Goal: Information Seeking & Learning: Learn about a topic

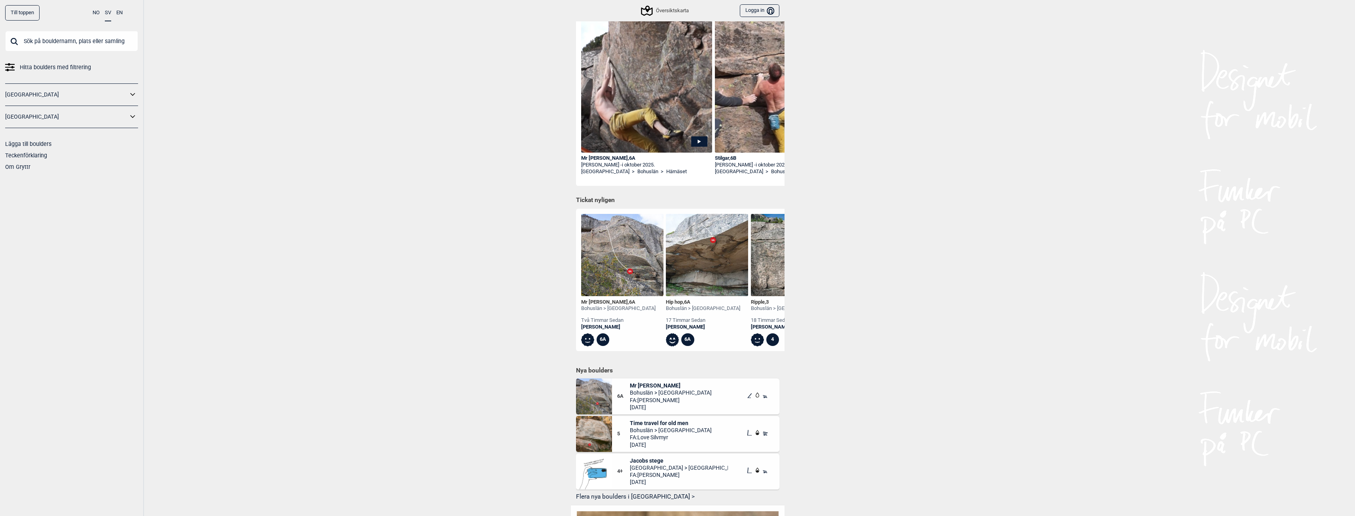
scroll to position [119, 0]
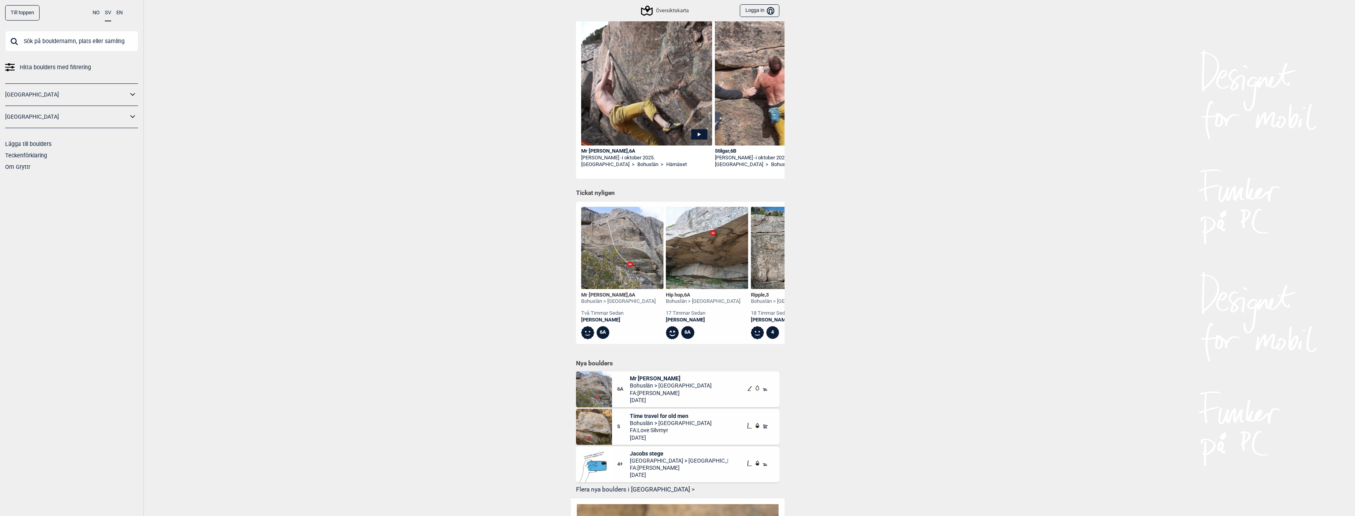
click at [686, 420] on span "Time travel for old men" at bounding box center [671, 416] width 82 height 7
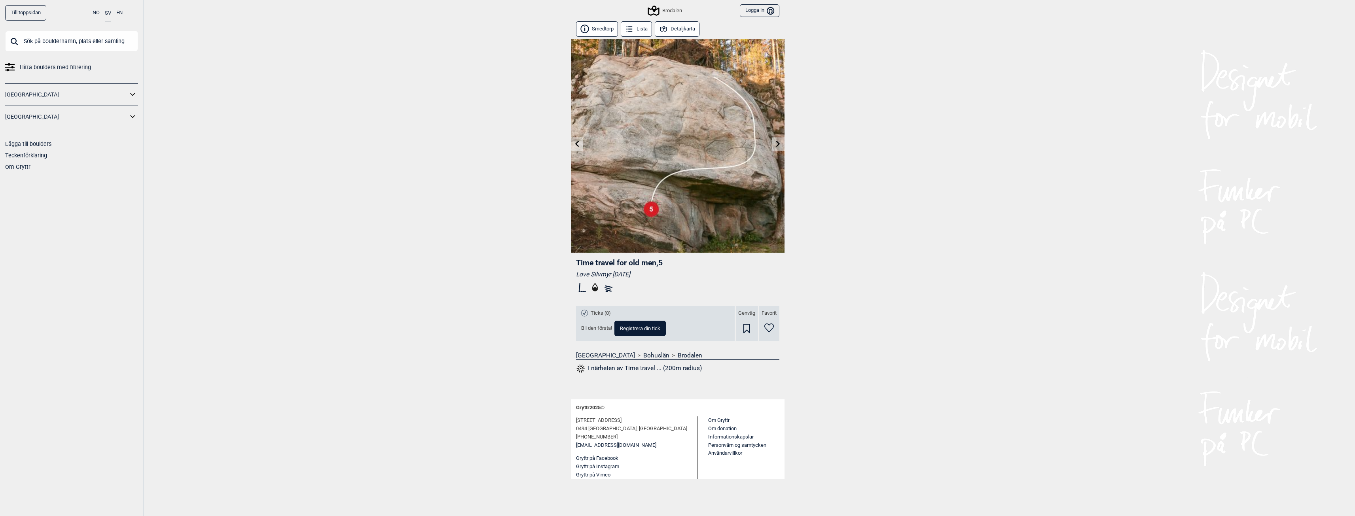
click at [674, 30] on button "Detaljkarta" at bounding box center [677, 28] width 45 height 15
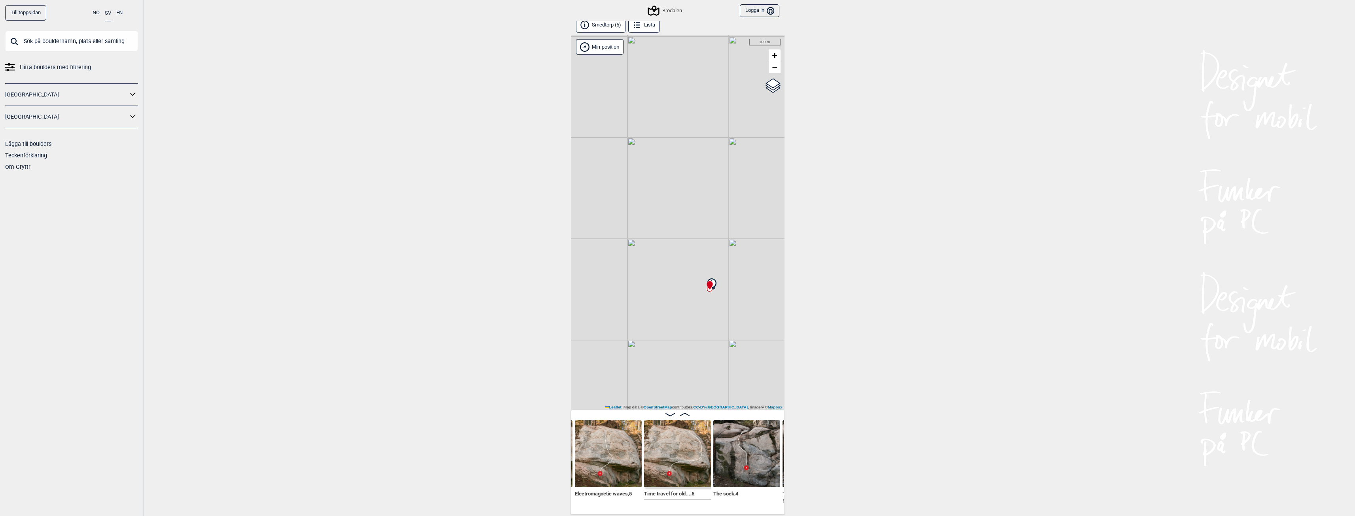
scroll to position [4, 0]
drag, startPoint x: 655, startPoint y: 309, endPoint x: 706, endPoint y: 311, distance: 51.1
click at [706, 311] on div "Brodalen Min position 1 km + − OpenStreetMap Google satellite Leaflet | Map dat…" at bounding box center [678, 222] width 214 height 375
drag, startPoint x: 701, startPoint y: 288, endPoint x: 578, endPoint y: 241, distance: 131.1
click at [578, 241] on div "Brodalen Min position 300 m + − OpenStreetMap Google satellite Leaflet | Map da…" at bounding box center [678, 222] width 214 height 375
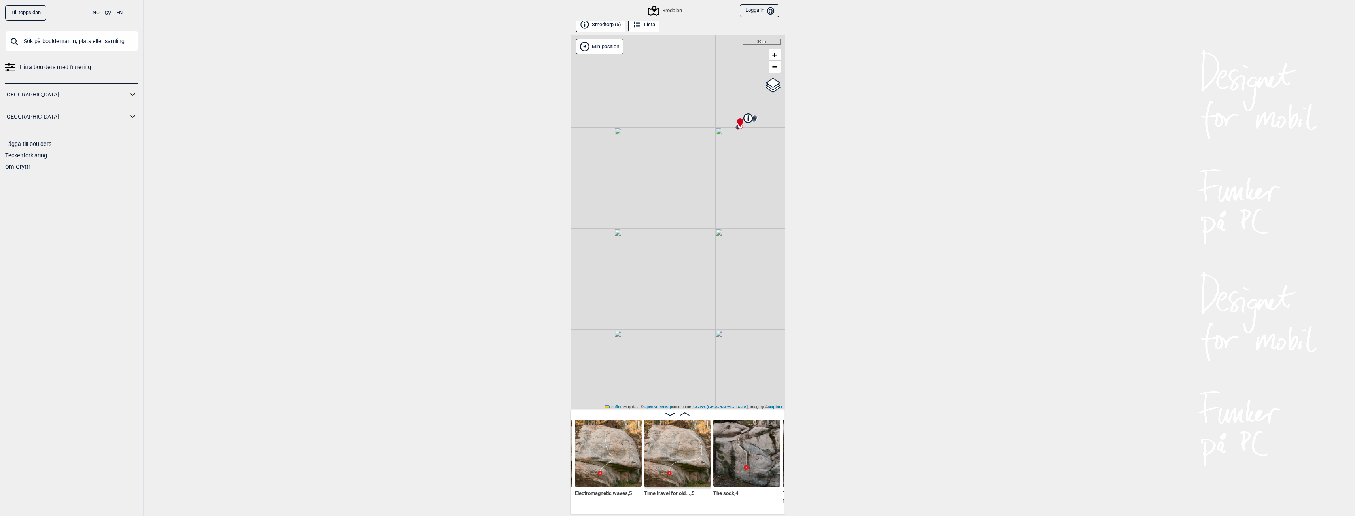
click at [660, 453] on img at bounding box center [677, 453] width 67 height 67
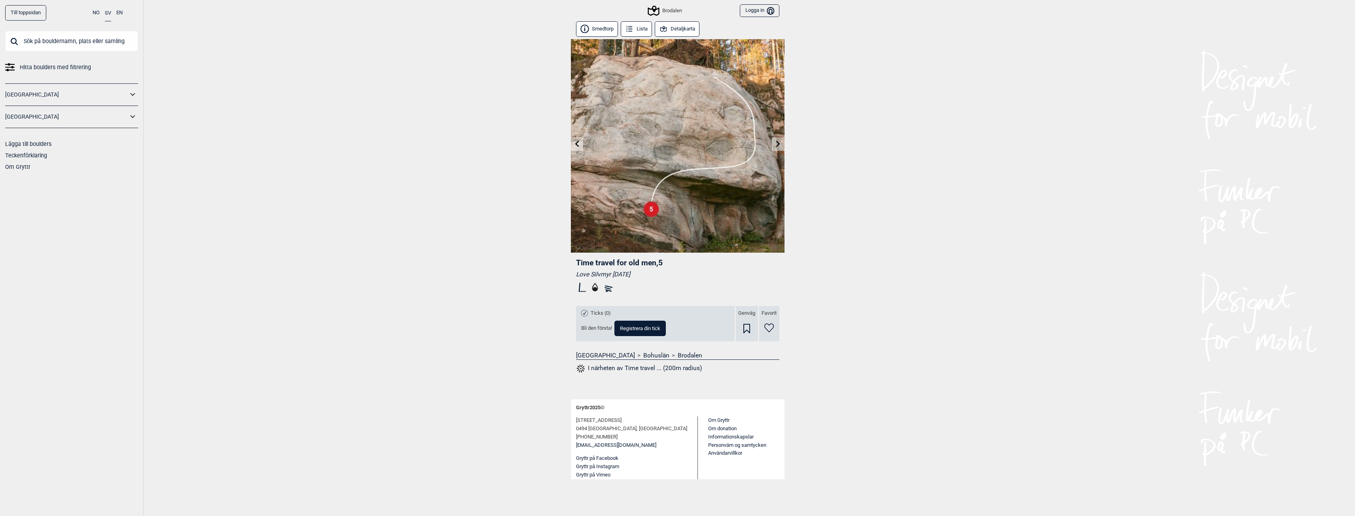
click at [579, 145] on icon at bounding box center [577, 143] width 6 height 6
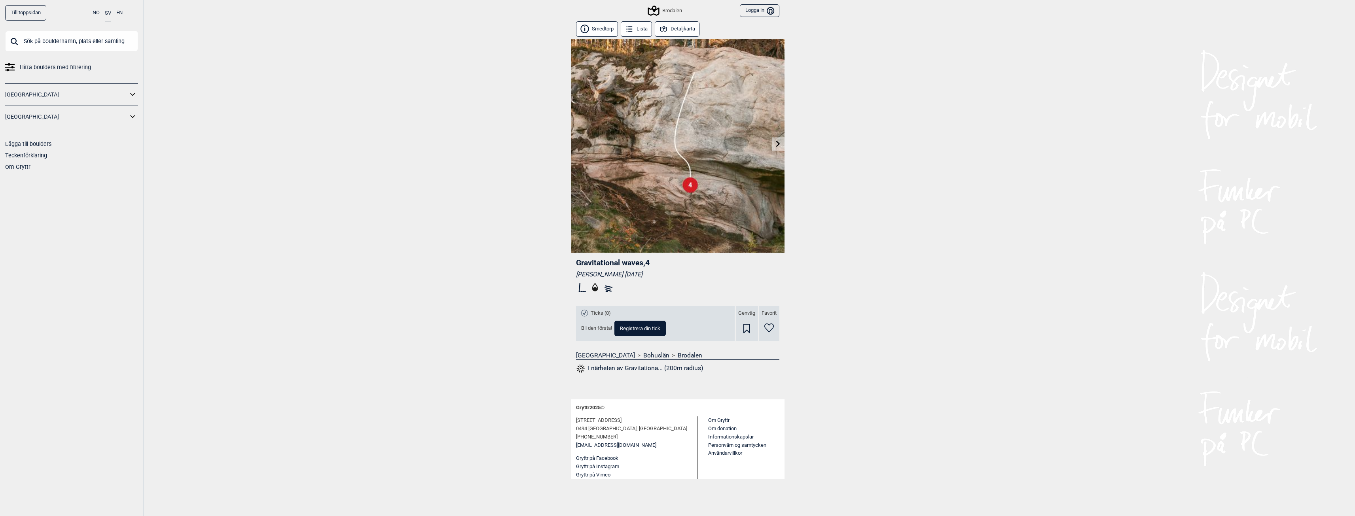
click at [779, 145] on icon at bounding box center [778, 143] width 4 height 6
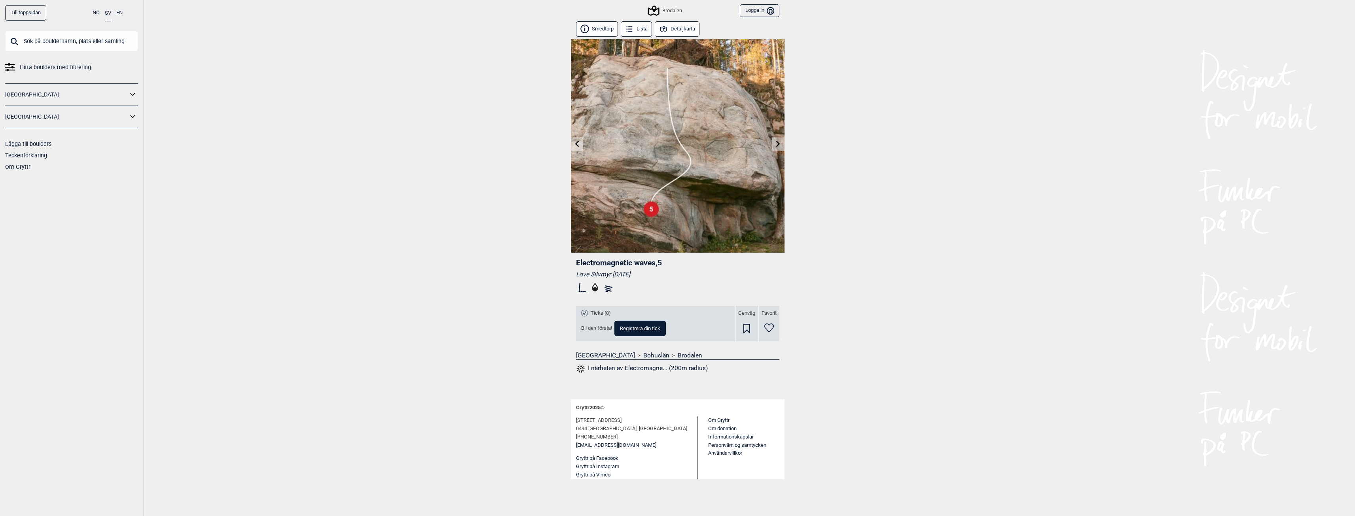
click at [779, 145] on icon at bounding box center [778, 143] width 4 height 6
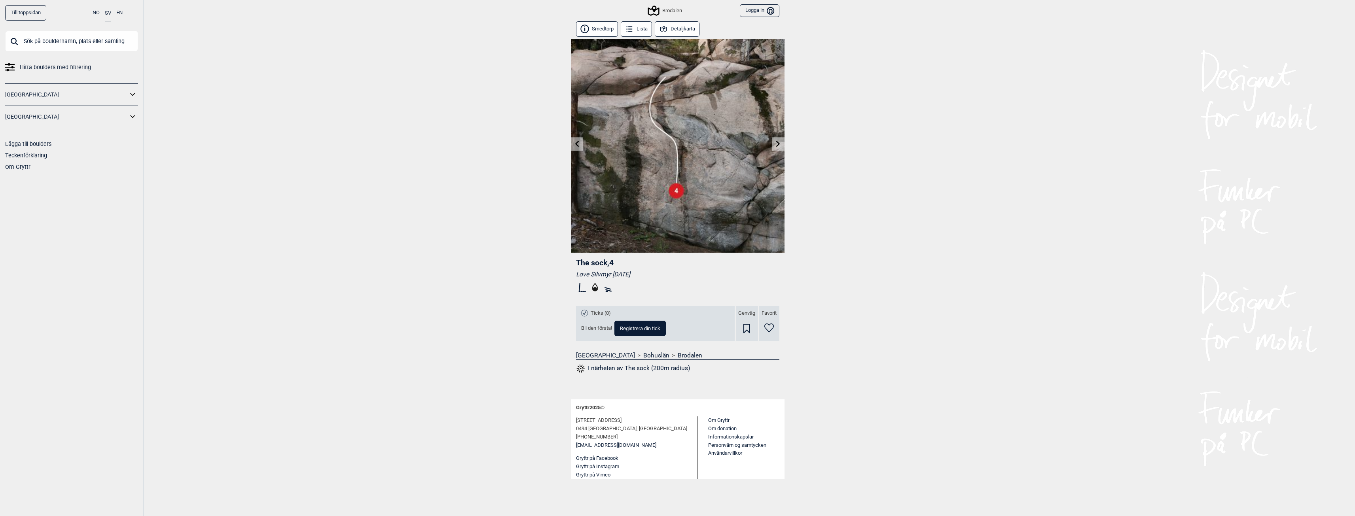
click at [778, 146] on icon at bounding box center [778, 143] width 4 height 6
click at [580, 149] on link at bounding box center [577, 144] width 12 height 13
click at [578, 147] on link at bounding box center [577, 144] width 12 height 13
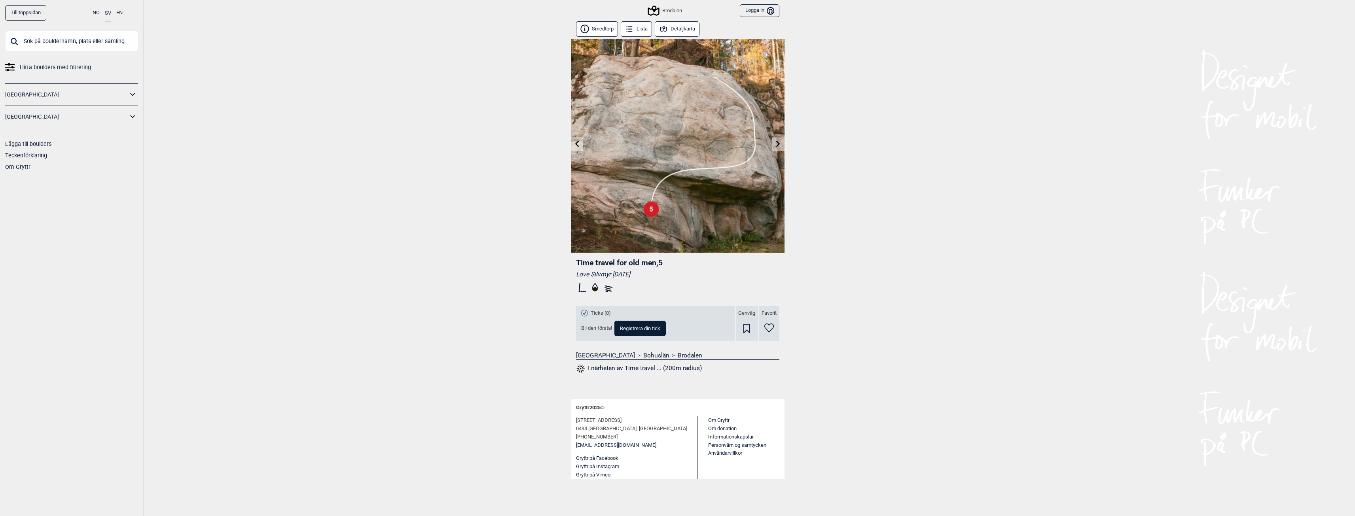
click at [578, 147] on link at bounding box center [577, 144] width 12 height 13
click at [670, 32] on button "Detaljkarta" at bounding box center [677, 28] width 45 height 15
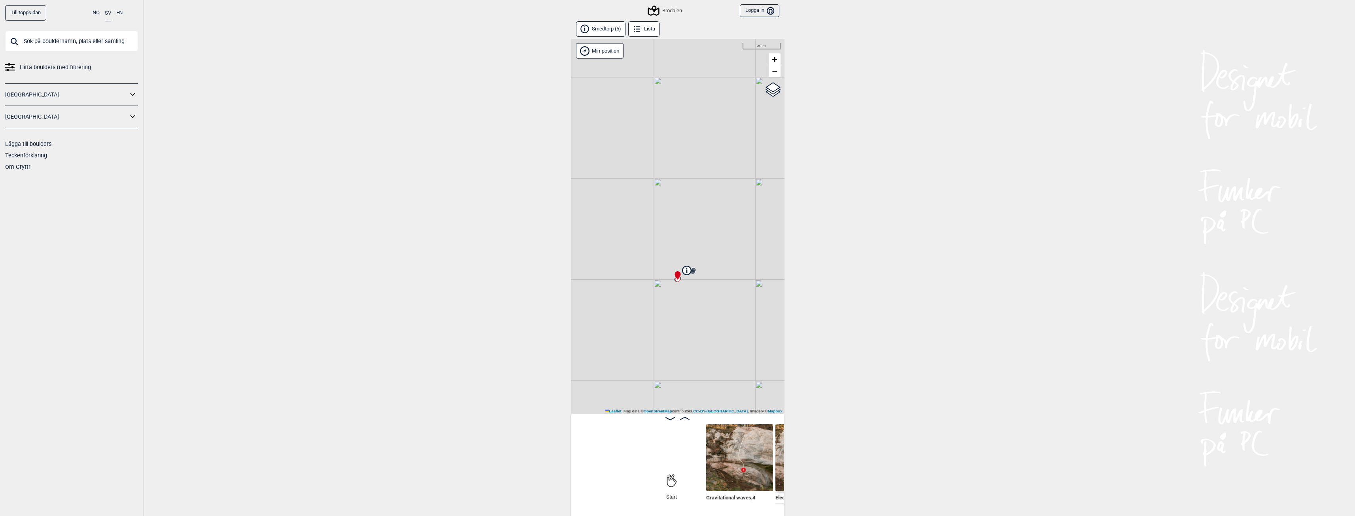
scroll to position [0, 131]
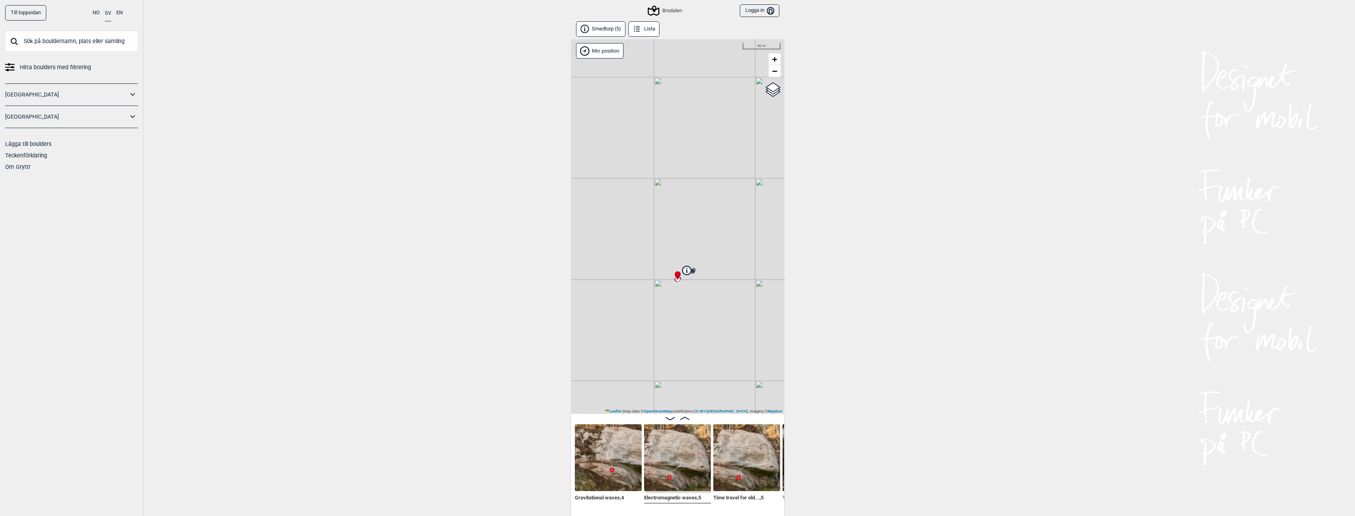
click at [685, 273] on icon at bounding box center [686, 270] width 9 height 9
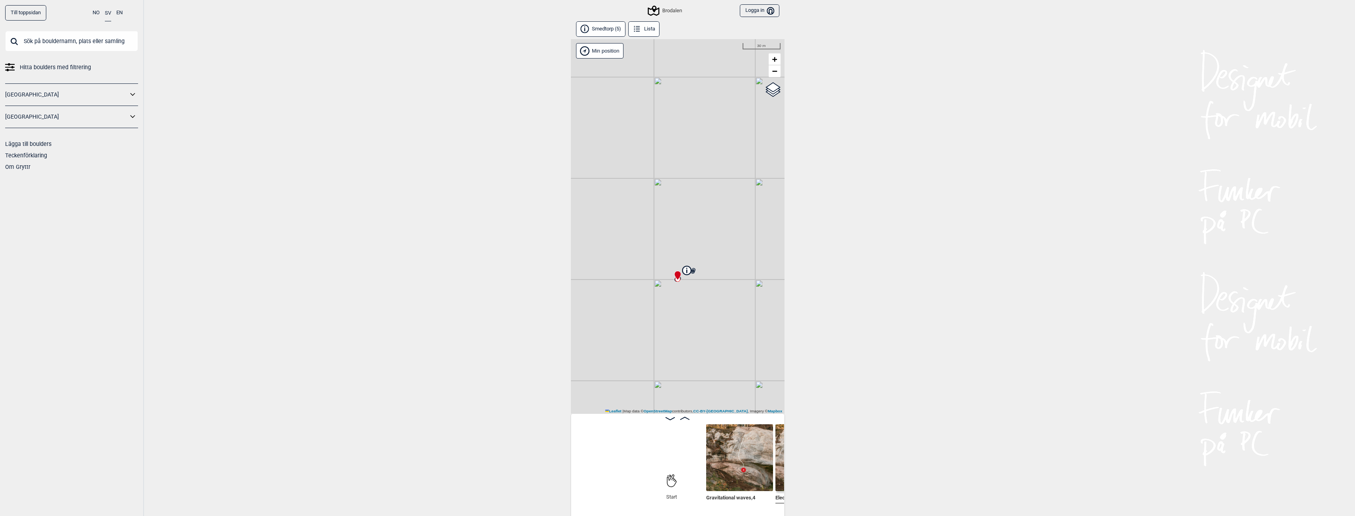
scroll to position [0, 131]
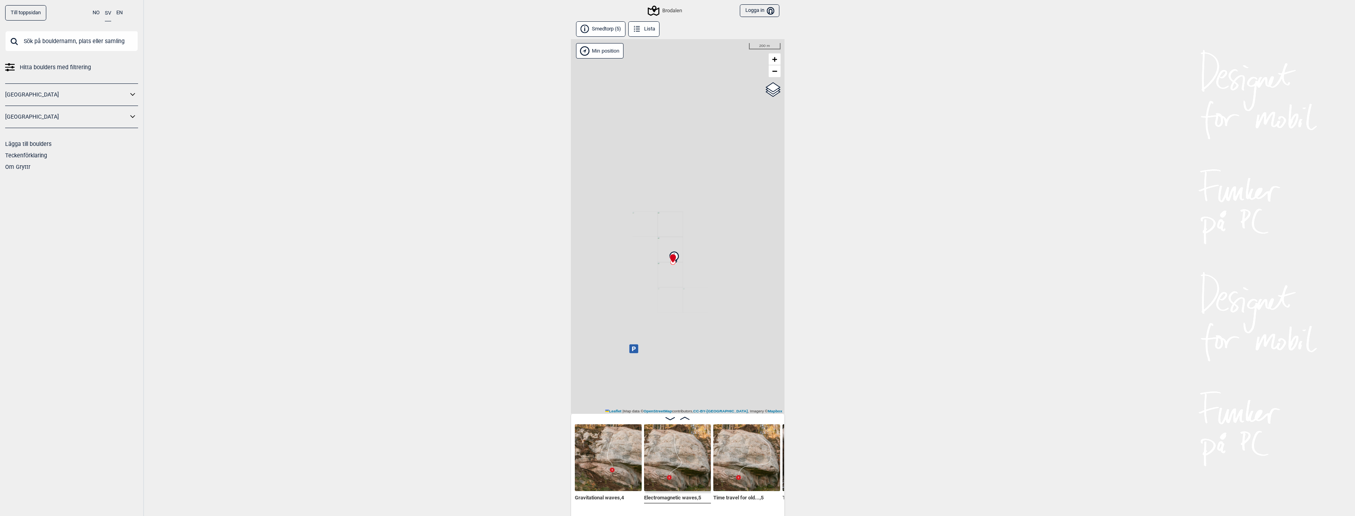
drag, startPoint x: 657, startPoint y: 322, endPoint x: 686, endPoint y: 272, distance: 58.0
click at [686, 272] on div "Brodalen Min position 200 m + − OpenStreetMap Google satellite Leaflet | Map da…" at bounding box center [678, 226] width 214 height 375
click at [662, 306] on icon at bounding box center [659, 305] width 9 height 9
click at [676, 285] on link "Finn vägen i Google maps >" at bounding box center [659, 284] width 68 height 6
click at [703, 364] on div "Brodalen Björneklåva Fin grusparkering. Finn vägen i Google maps > Koordinater …" at bounding box center [678, 226] width 214 height 375
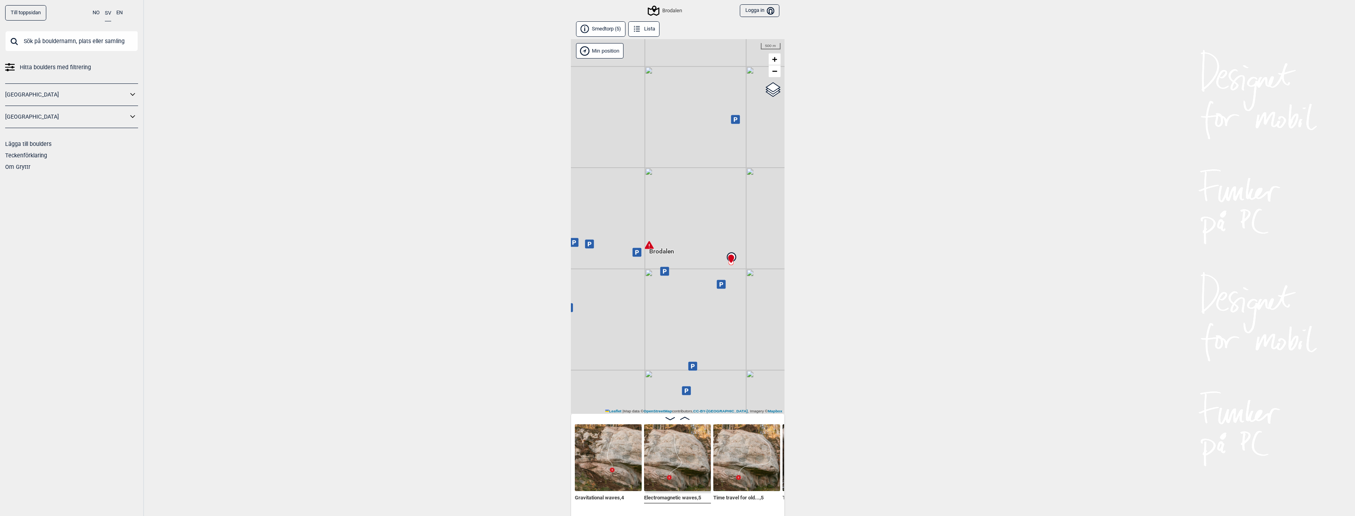
drag, startPoint x: 663, startPoint y: 363, endPoint x: 698, endPoint y: 320, distance: 55.4
click at [698, 320] on div "Brodalen Min position 500 m + − OpenStreetMap Google satellite Leaflet | Map da…" at bounding box center [678, 226] width 214 height 375
drag, startPoint x: 647, startPoint y: 259, endPoint x: 719, endPoint y: 305, distance: 85.8
click at [722, 306] on div "Brodalen Min position 200 m + − OpenStreetMap Google satellite Leaflet | Map da…" at bounding box center [678, 226] width 214 height 375
click at [674, 246] on icon at bounding box center [674, 243] width 9 height 8
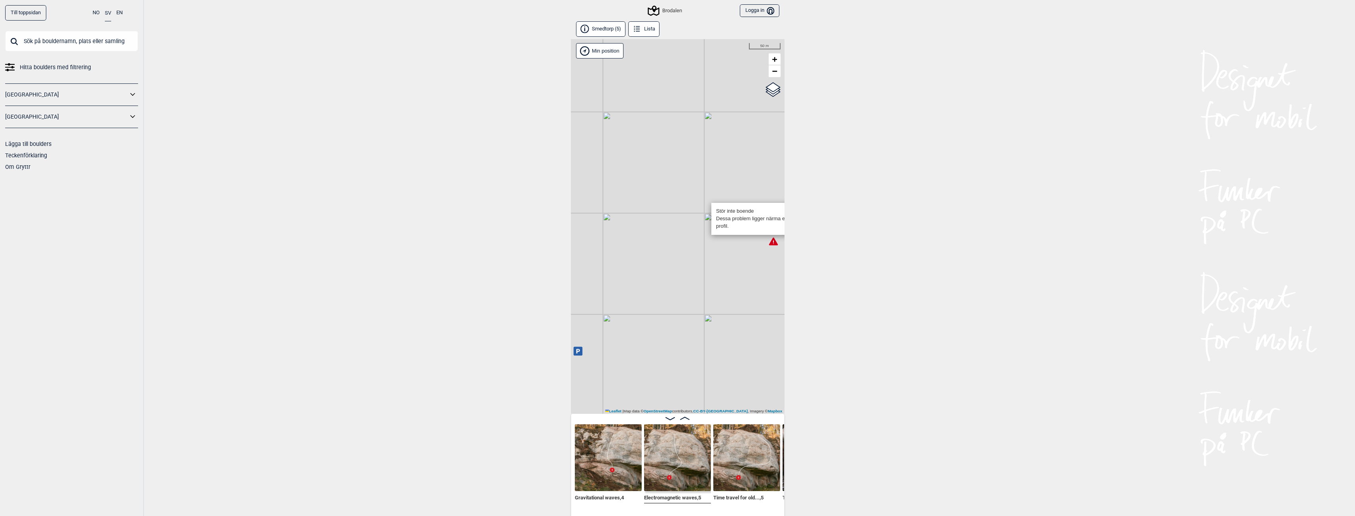
drag, startPoint x: 638, startPoint y: 311, endPoint x: 741, endPoint y: 315, distance: 103.7
click at [741, 315] on div "Brodalen Stör inte boende Dessa problem ligger närma ett hus så håll en låg pro…" at bounding box center [678, 226] width 214 height 375
click at [578, 355] on icon at bounding box center [579, 351] width 9 height 9
click at [633, 330] on link "Finn vägen i Google maps >" at bounding box center [614, 329] width 68 height 6
drag, startPoint x: 684, startPoint y: 342, endPoint x: 711, endPoint y: 201, distance: 144.1
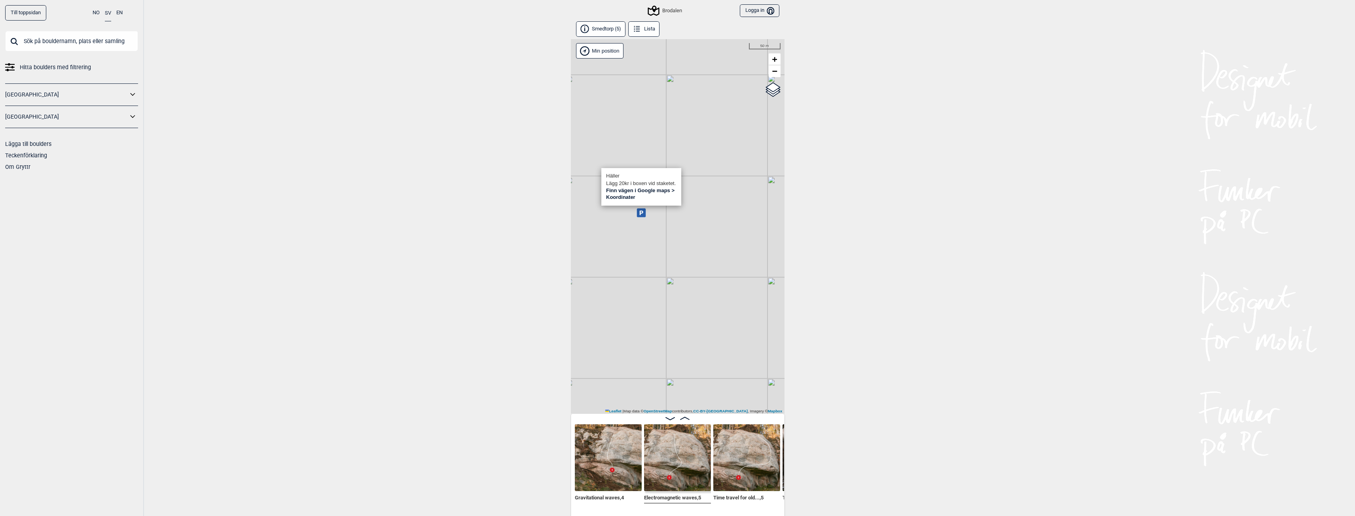
click at [711, 201] on div "Brodalen Häller Lägg 20kr i boxen vid staketet. Finn vägen i Google maps > Koor…" at bounding box center [678, 226] width 214 height 375
drag, startPoint x: 702, startPoint y: 297, endPoint x: 619, endPoint y: 236, distance: 102.7
click at [619, 236] on div "Brodalen Häller Lägg 20kr i boxen vid staketet. Finn vägen i Google maps > Koor…" at bounding box center [678, 226] width 214 height 375
click at [703, 247] on icon at bounding box center [705, 246] width 4 height 4
click at [664, 10] on div "Brodalen" at bounding box center [665, 10] width 33 height 9
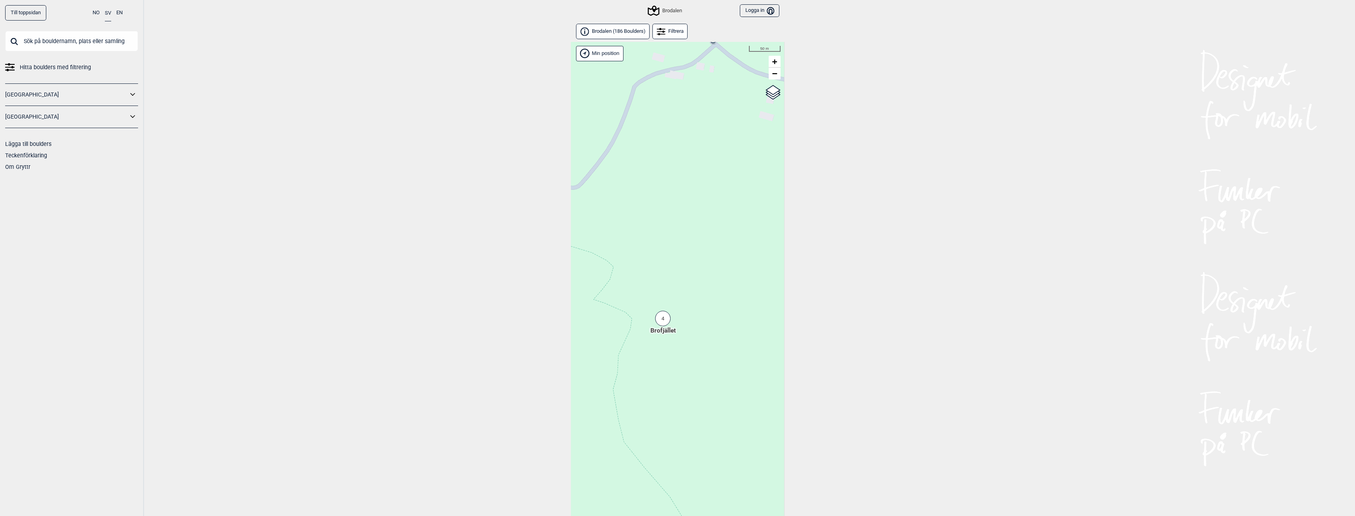
click at [669, 316] on div "4" at bounding box center [662, 318] width 15 height 15
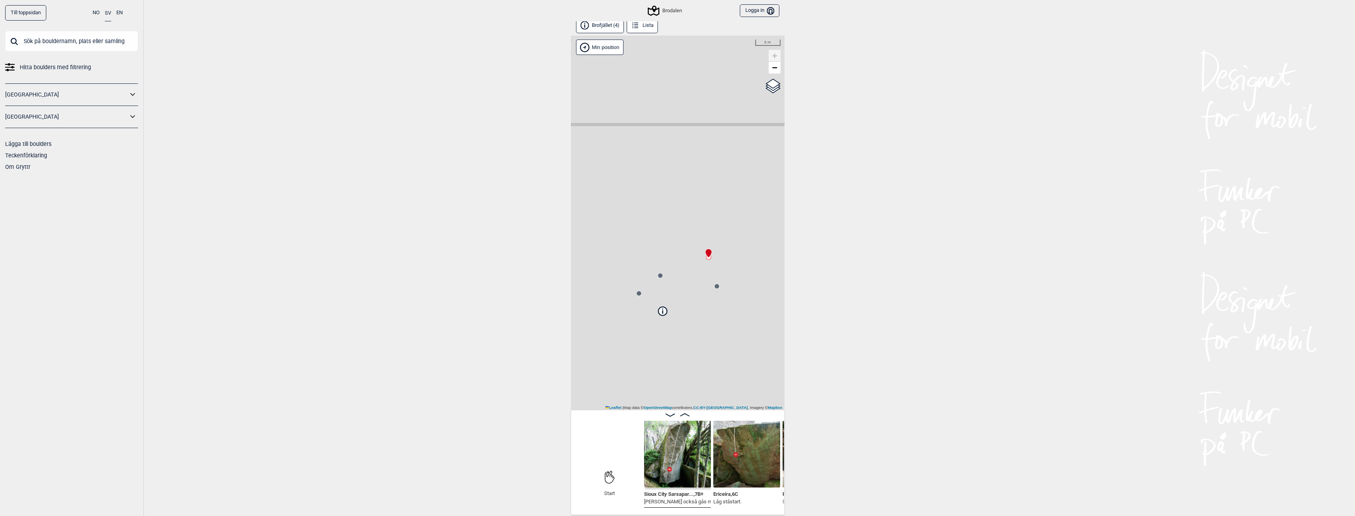
scroll to position [4, 0]
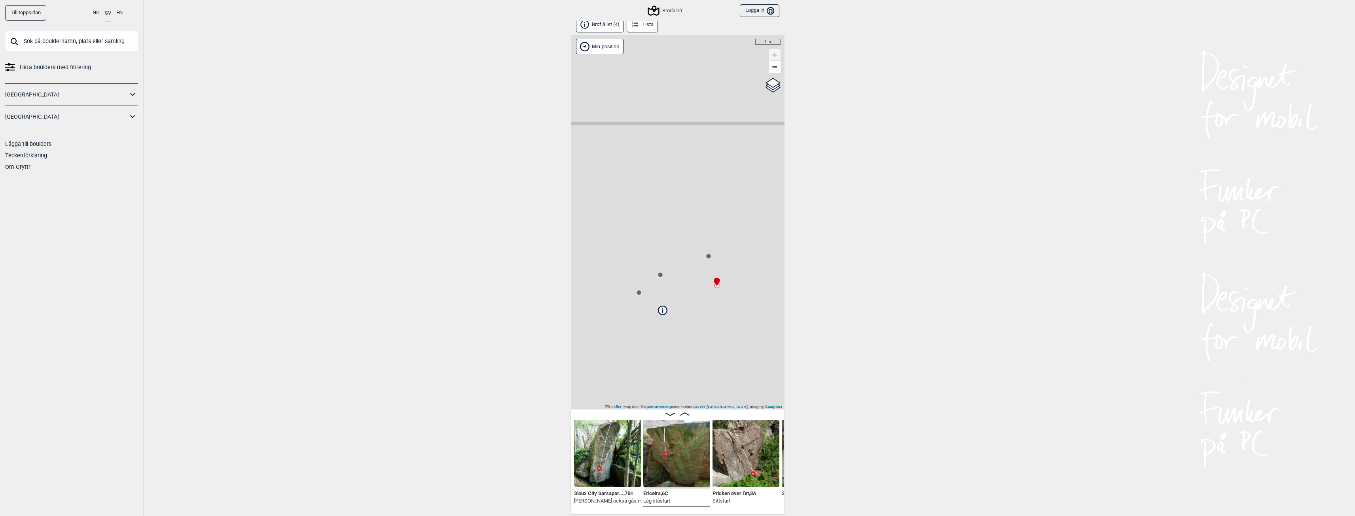
scroll to position [0, 141]
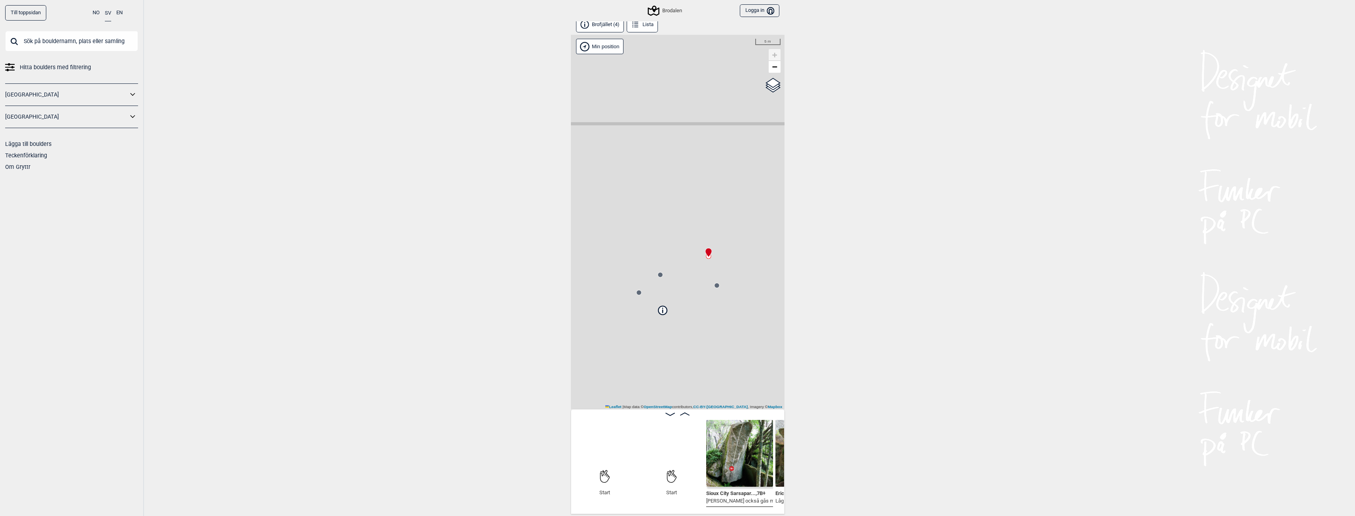
click at [727, 459] on img at bounding box center [739, 453] width 67 height 67
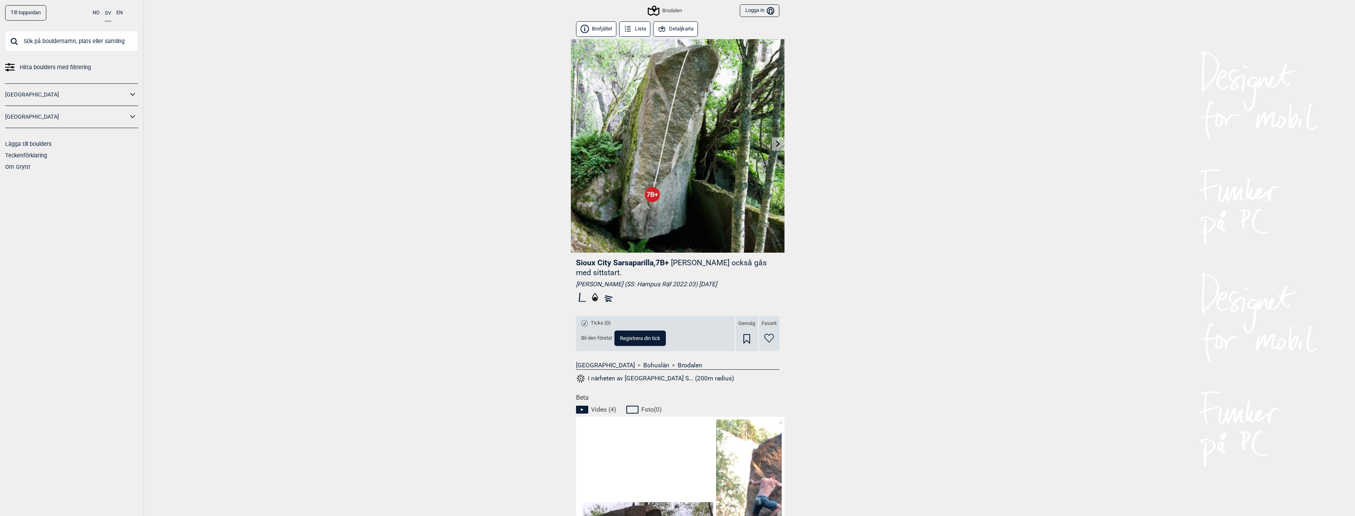
click at [669, 12] on div "Brodalen" at bounding box center [665, 10] width 33 height 9
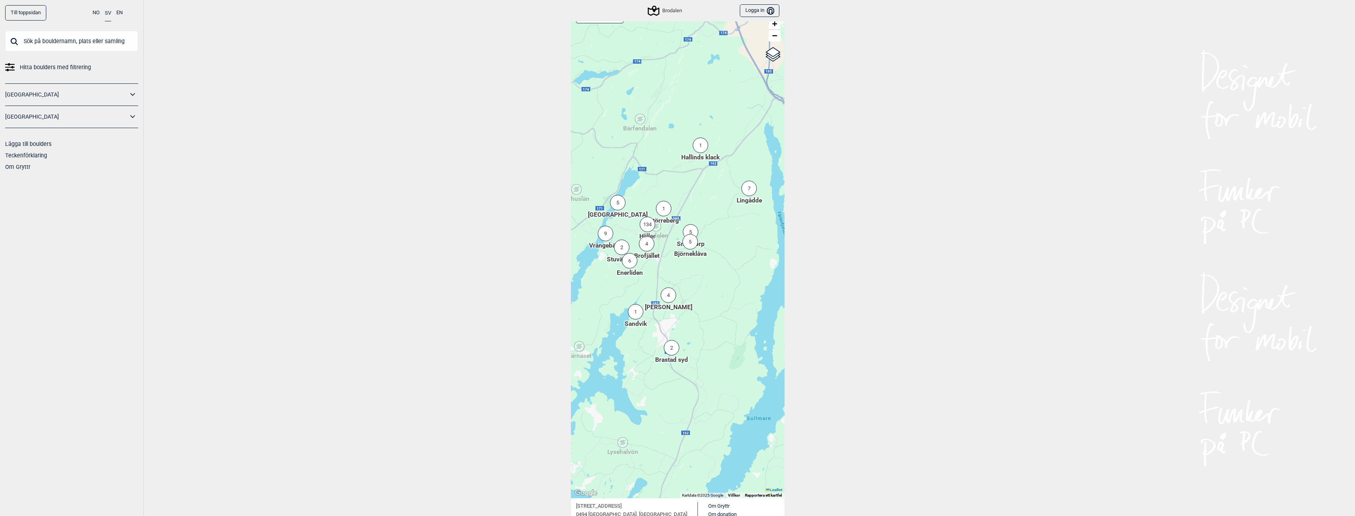
scroll to position [87, 0]
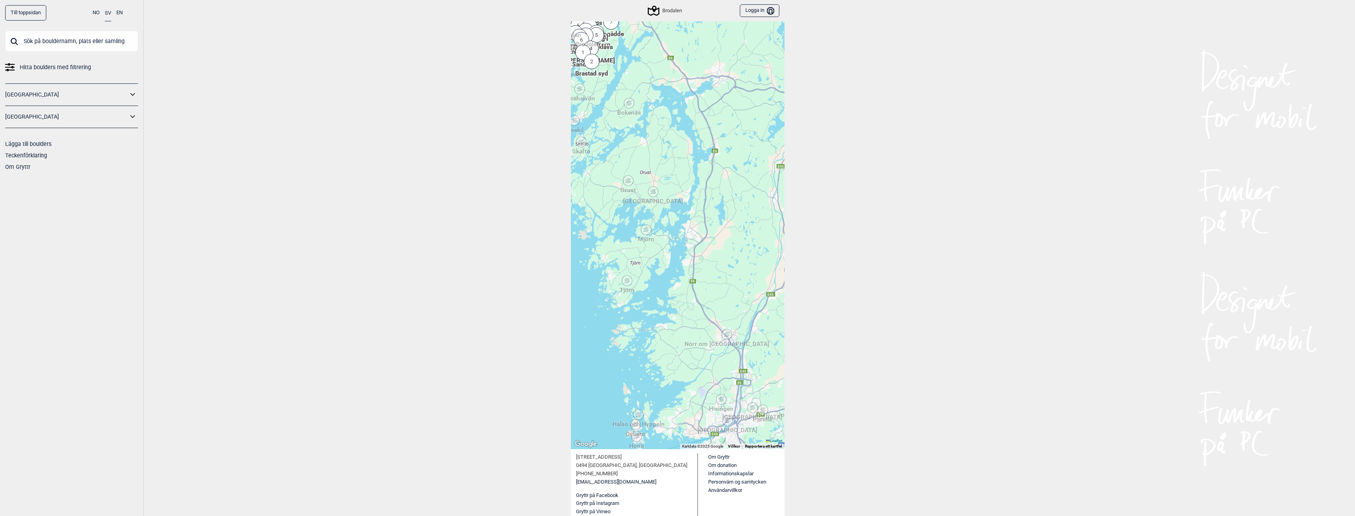
drag, startPoint x: 708, startPoint y: 281, endPoint x: 658, endPoint y: 109, distance: 179.3
click at [658, 109] on div "Hallingdal Stange [GEOGRAPHIC_DATA] syd [GEOGRAPHIC_DATA] og omegn [GEOGRAPHIC_…" at bounding box center [678, 202] width 214 height 495
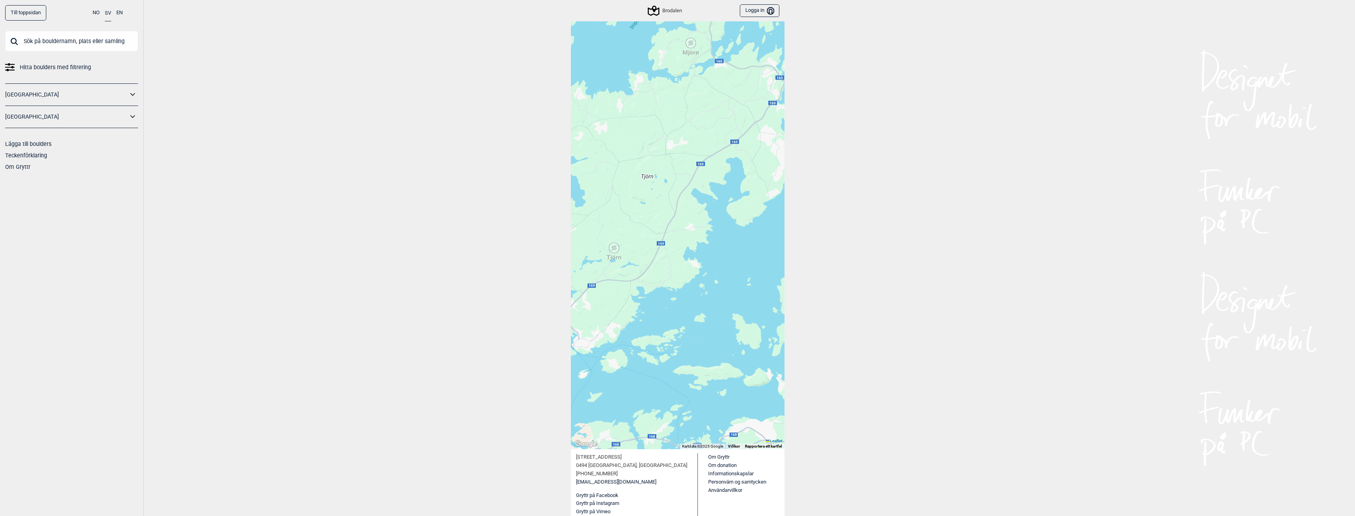
click at [615, 248] on div "Tjörn" at bounding box center [614, 247] width 5 height 5
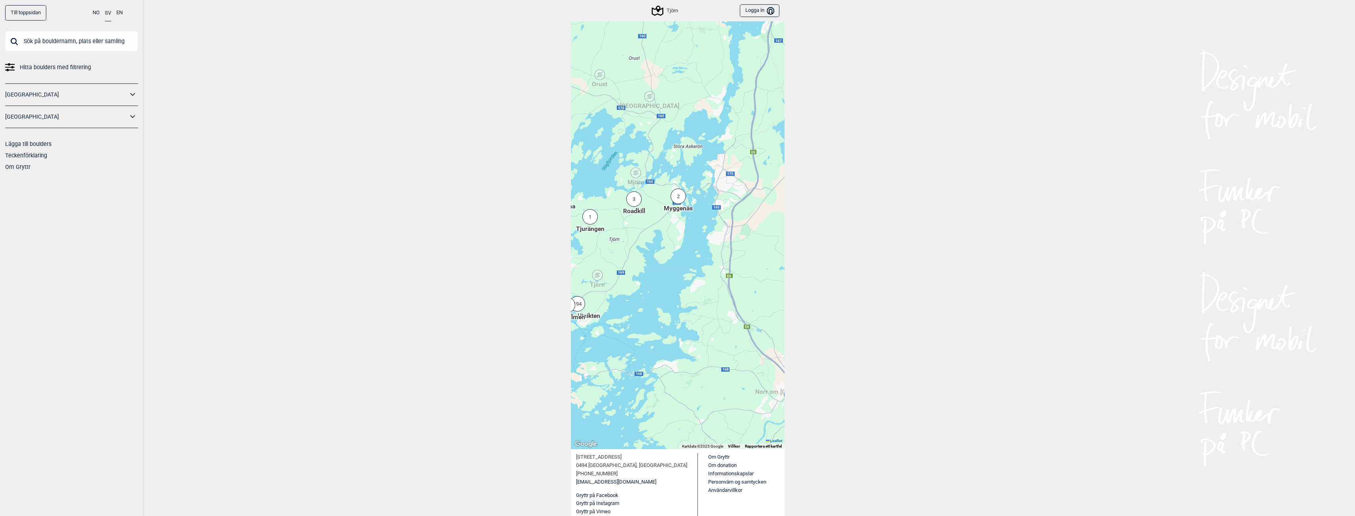
drag, startPoint x: 750, startPoint y: 190, endPoint x: 677, endPoint y: 246, distance: 92.2
click at [677, 247] on div "Hallingdal Stange [GEOGRAPHIC_DATA] syd [GEOGRAPHIC_DATA] og omegn [GEOGRAPHIC_…" at bounding box center [678, 202] width 214 height 495
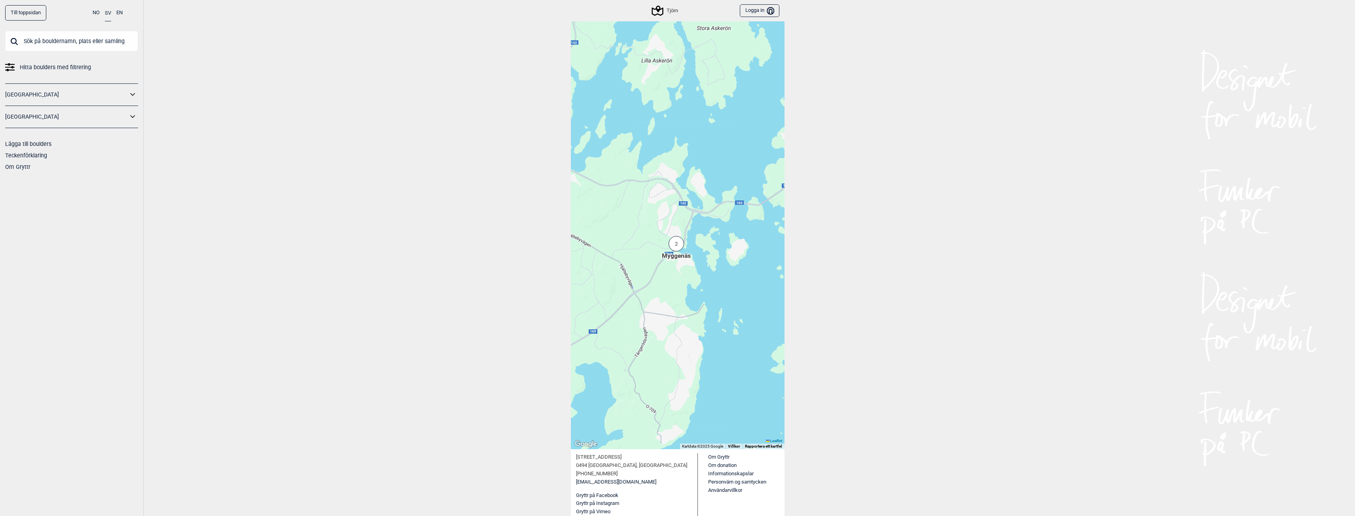
click at [679, 246] on div "2" at bounding box center [676, 243] width 15 height 15
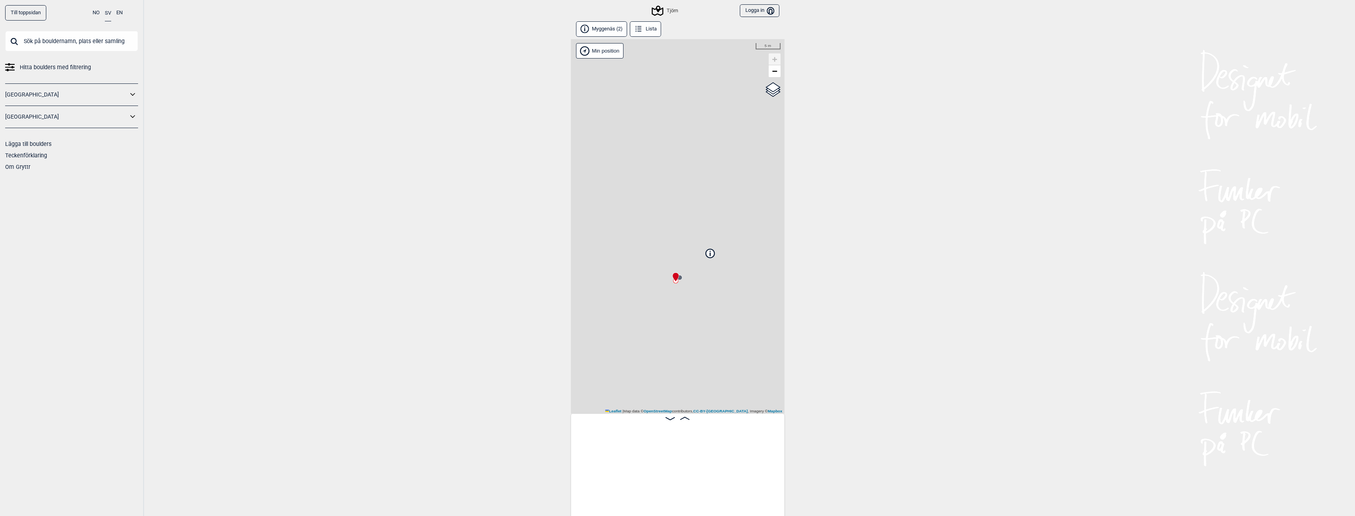
scroll to position [0, 62]
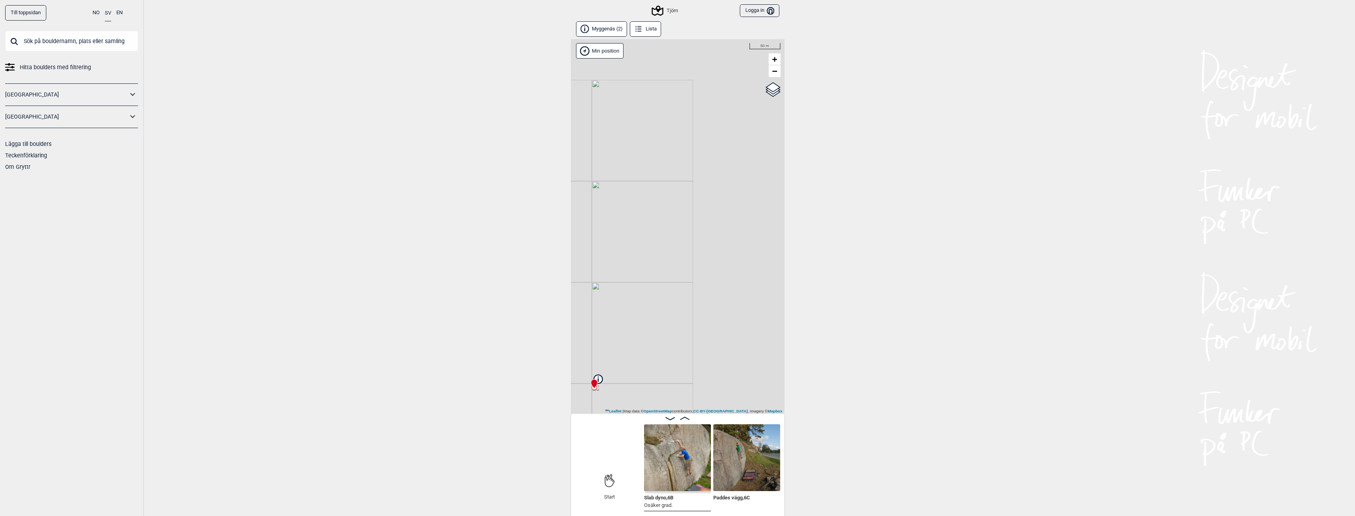
drag, startPoint x: 726, startPoint y: 166, endPoint x: 615, endPoint y: 250, distance: 139.8
click at [614, 250] on div "Tjörn Min position 50 m + − OpenStreetMap Google satellite Leaflet | Map data ©…" at bounding box center [678, 226] width 214 height 375
click at [674, 290] on div "Tjörn Min position 200 m + − OpenStreetMap Google satellite Leaflet | Map data …" at bounding box center [678, 226] width 214 height 375
drag, startPoint x: 728, startPoint y: 224, endPoint x: 586, endPoint y: 273, distance: 151.0
click at [586, 273] on div "Tjörn Min position 200 m + − OpenStreetMap Google satellite Leaflet | Map data …" at bounding box center [678, 226] width 214 height 375
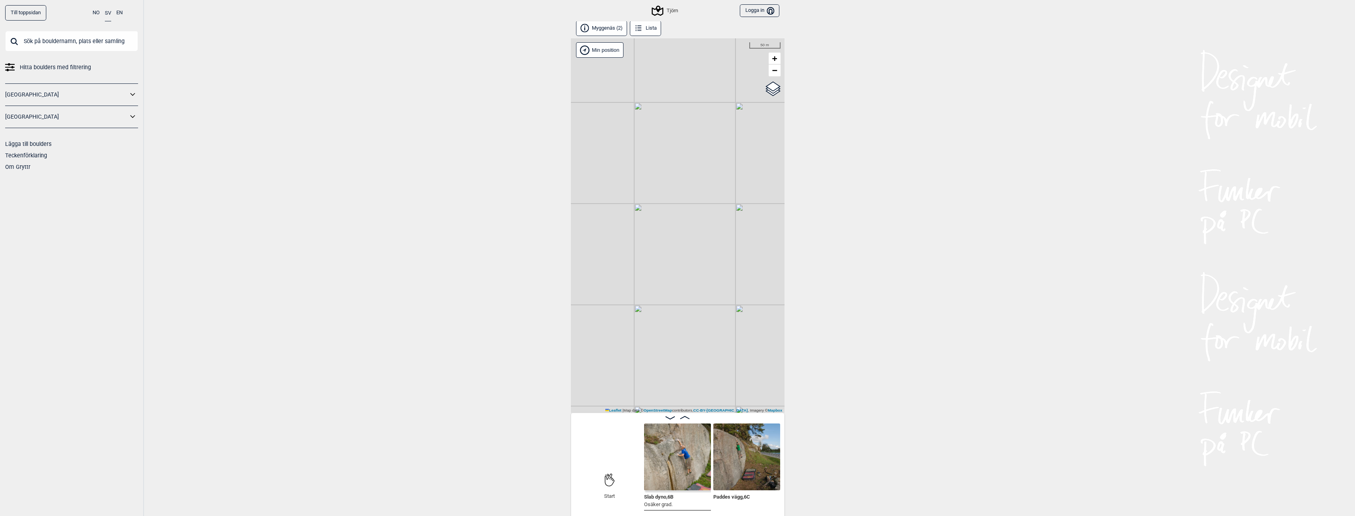
scroll to position [0, 0]
click at [665, 13] on icon at bounding box center [657, 10] width 15 height 15
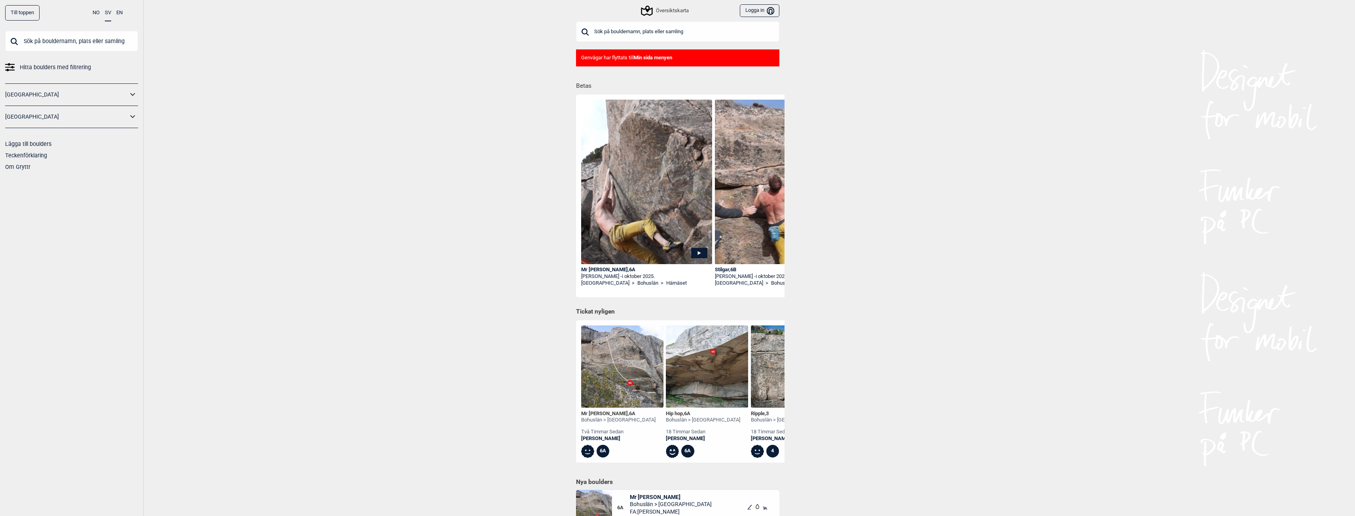
click at [687, 380] on img at bounding box center [707, 367] width 82 height 82
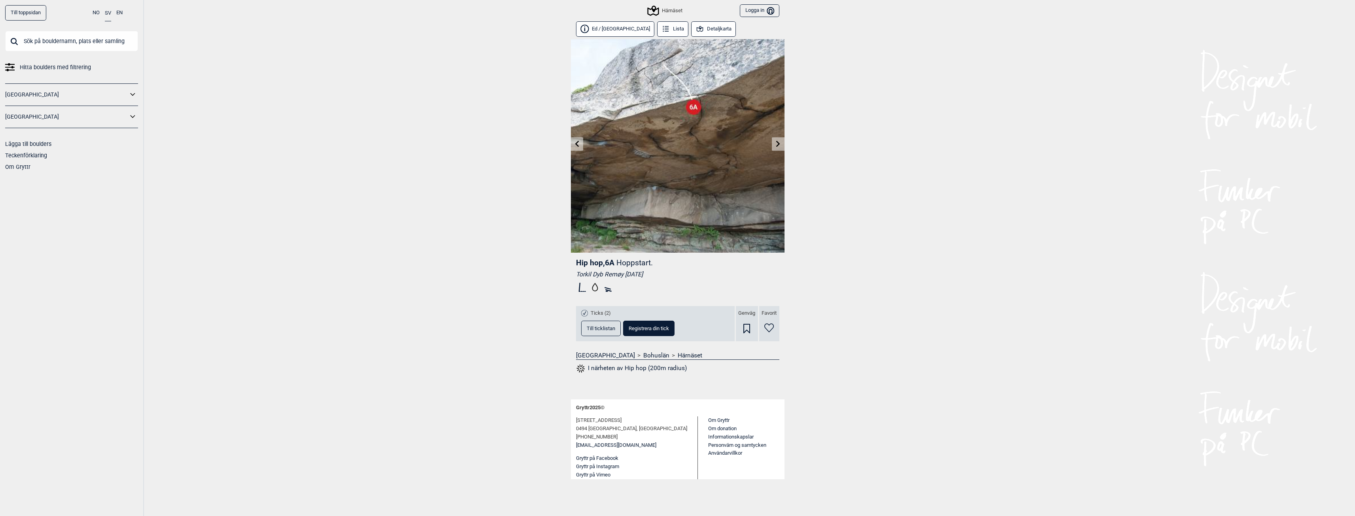
click at [691, 30] on button "Detaljkarta" at bounding box center [713, 28] width 45 height 15
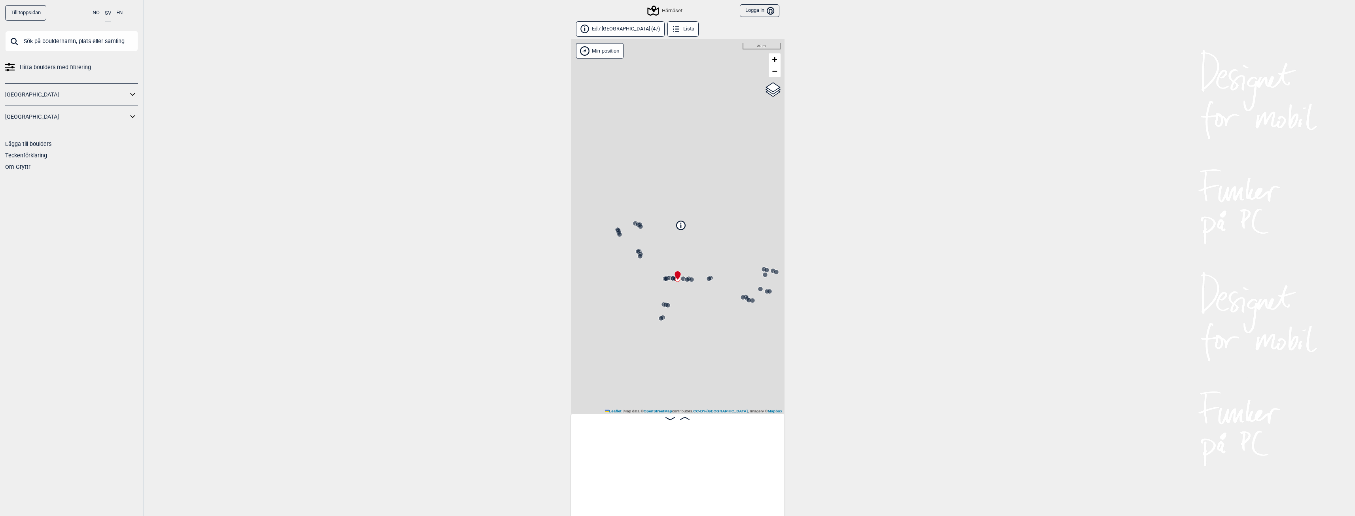
scroll to position [0, 1672]
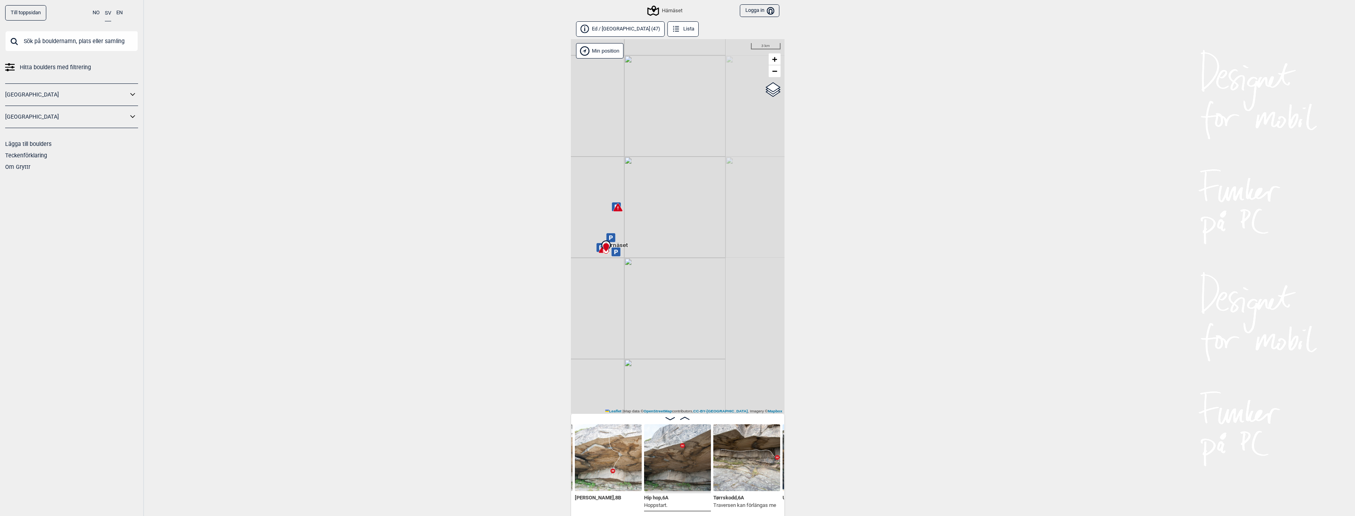
drag, startPoint x: 673, startPoint y: 288, endPoint x: 611, endPoint y: 283, distance: 62.8
click at [611, 283] on div "Härnäset Min position 3 km + − OpenStreetMap Google satellite Leaflet | Map dat…" at bounding box center [678, 226] width 214 height 375
click at [670, 11] on div "Härnäset" at bounding box center [665, 10] width 34 height 9
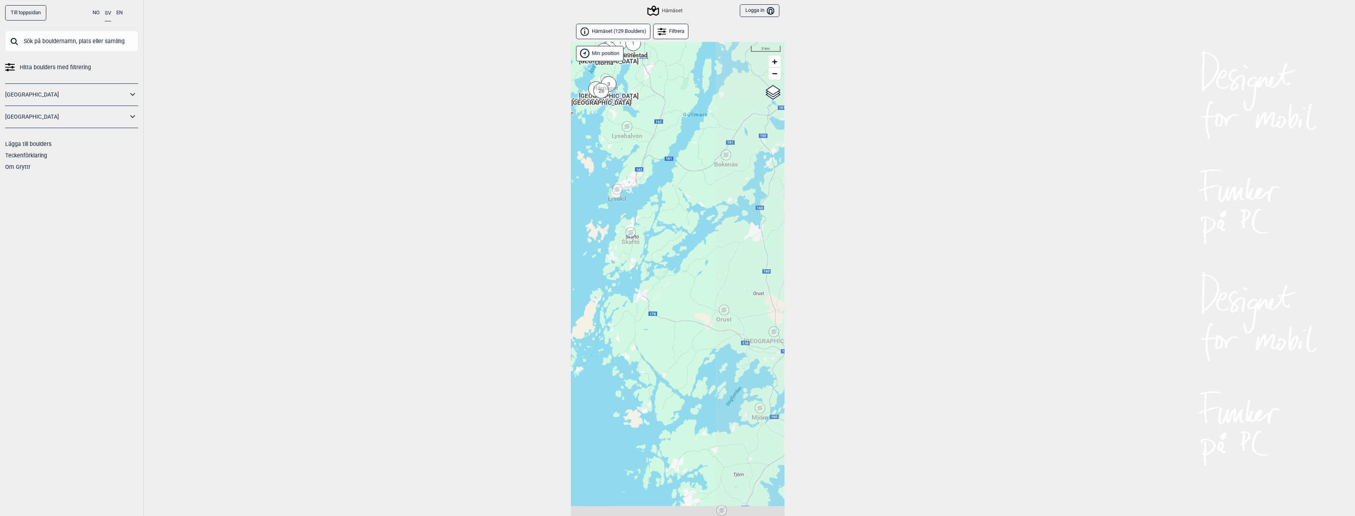
drag, startPoint x: 726, startPoint y: 309, endPoint x: 652, endPoint y: 182, distance: 147.1
click at [652, 182] on div "Hallingdal Stange [GEOGRAPHIC_DATA] syd [GEOGRAPHIC_DATA] og omegn [GEOGRAPHIC_…" at bounding box center [678, 289] width 214 height 495
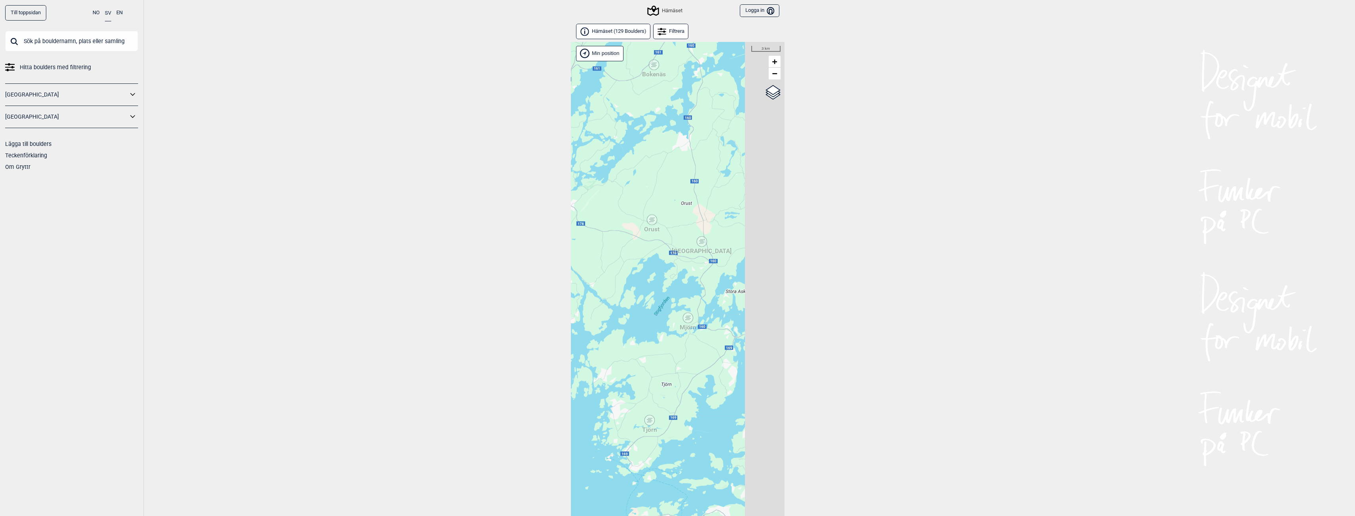
drag, startPoint x: 734, startPoint y: 284, endPoint x: 663, endPoint y: 196, distance: 113.4
click at [663, 196] on div "Hallingdal Stange [GEOGRAPHIC_DATA] syd [GEOGRAPHIC_DATA] og omegn [GEOGRAPHIC_…" at bounding box center [678, 289] width 214 height 495
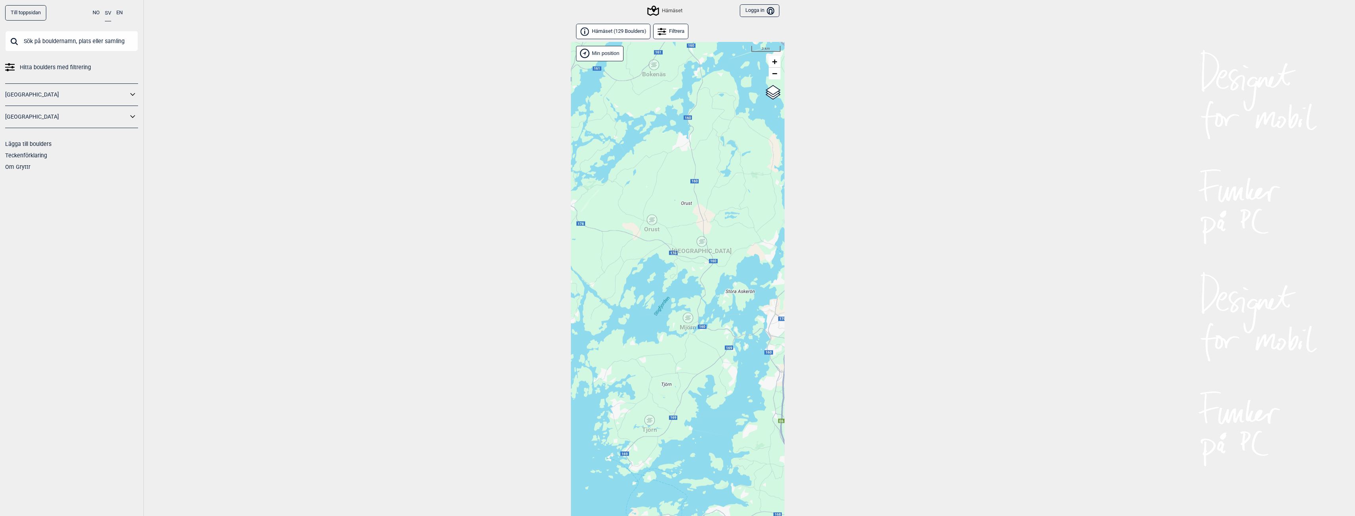
click at [651, 425] on icon at bounding box center [650, 420] width 10 height 10
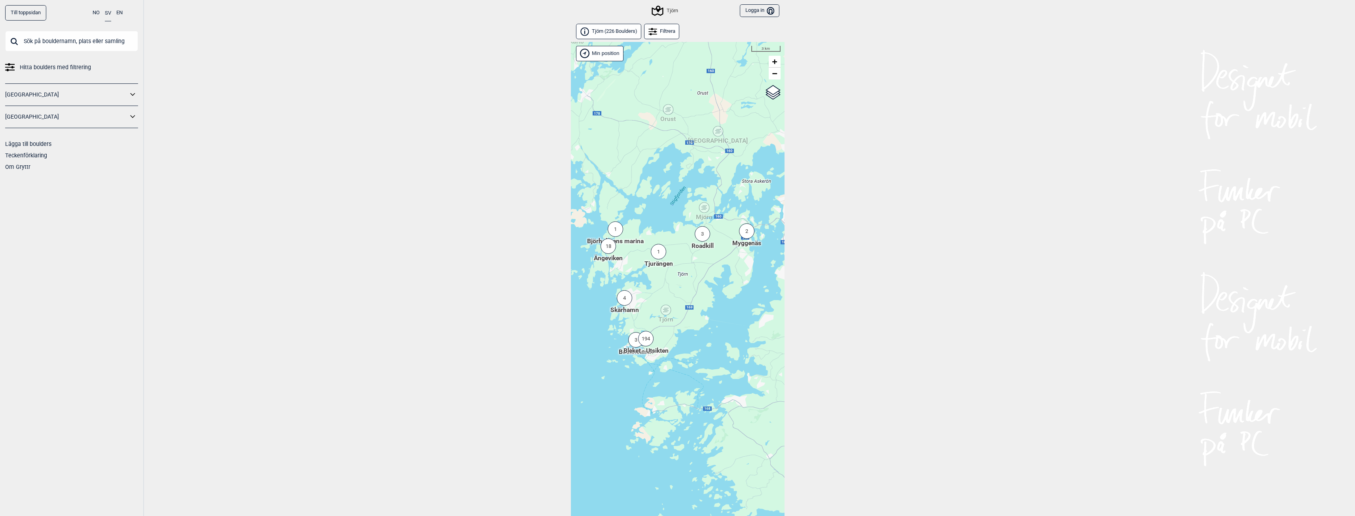
click at [649, 340] on div "194" at bounding box center [645, 338] width 15 height 15
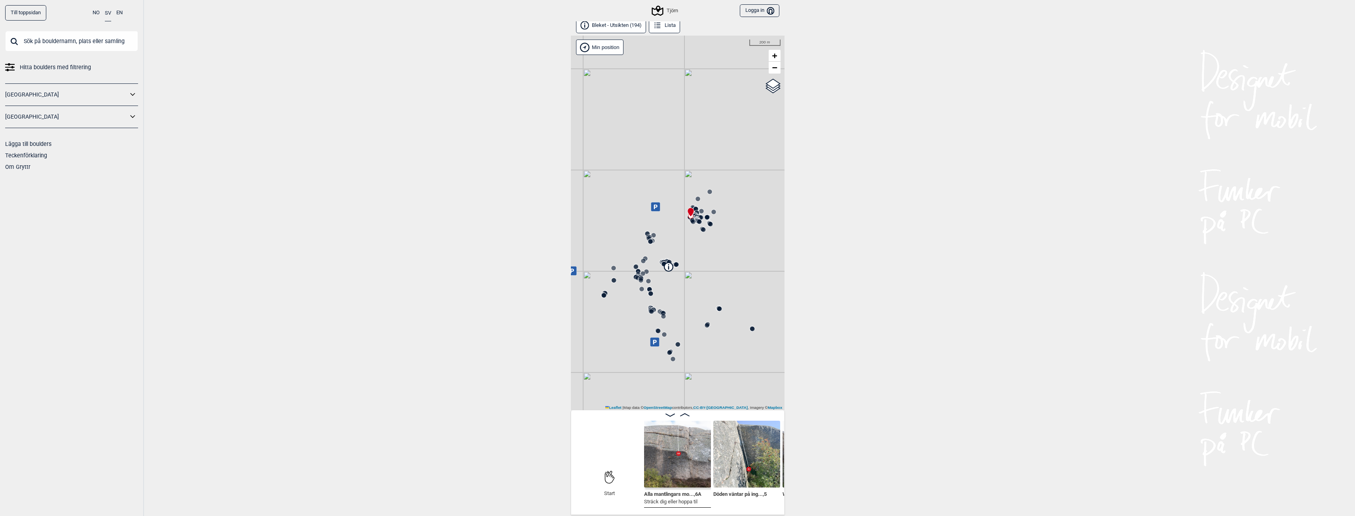
scroll to position [4, 0]
click at [669, 269] on icon at bounding box center [668, 266] width 9 height 9
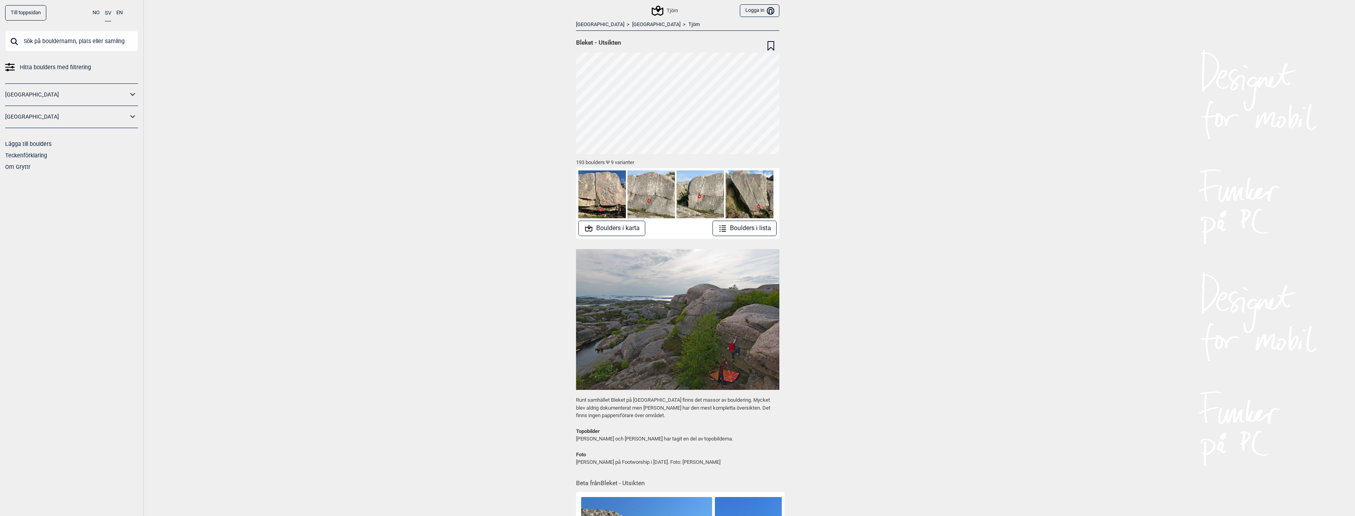
click at [632, 228] on button "Boulders i karta" at bounding box center [611, 228] width 67 height 15
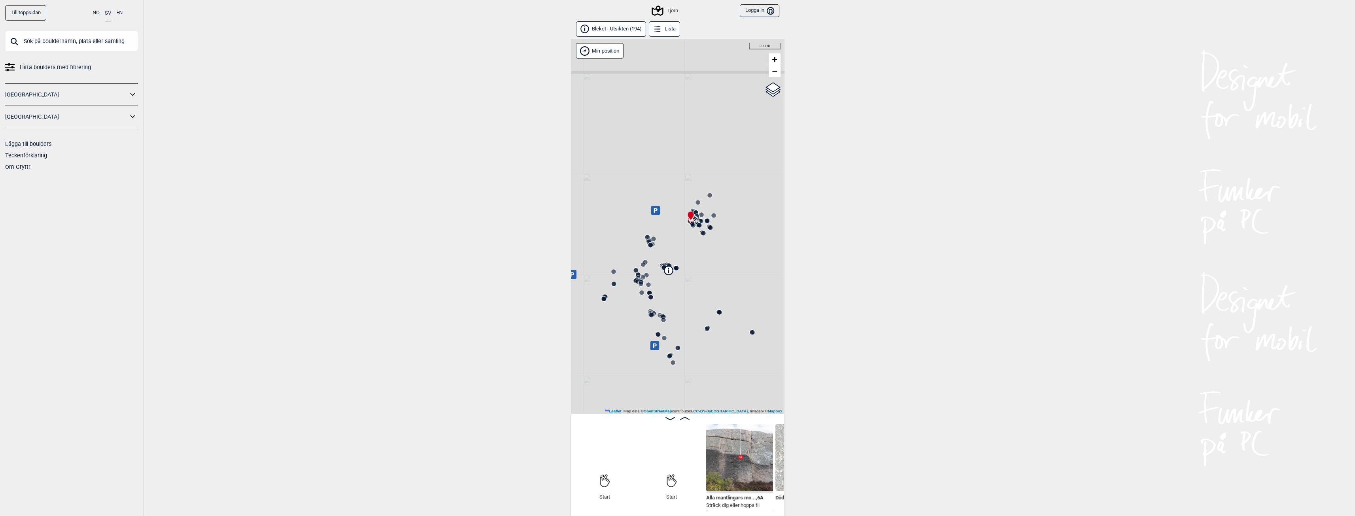
scroll to position [0, 62]
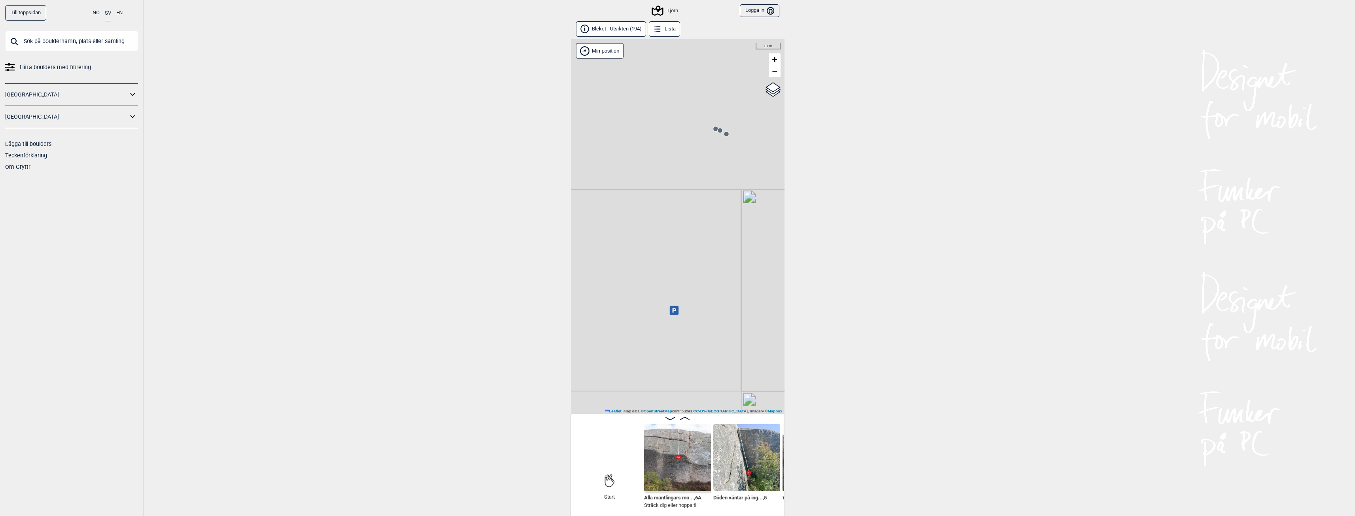
drag, startPoint x: 694, startPoint y: 148, endPoint x: 690, endPoint y: 356, distance: 208.2
click at [690, 356] on div "Tjörn" at bounding box center [678, 226] width 214 height 375
click at [675, 315] on div "Tjörn" at bounding box center [678, 226] width 214 height 375
click at [675, 312] on icon at bounding box center [673, 310] width 9 height 9
drag, startPoint x: 660, startPoint y: 114, endPoint x: 677, endPoint y: 314, distance: 200.1
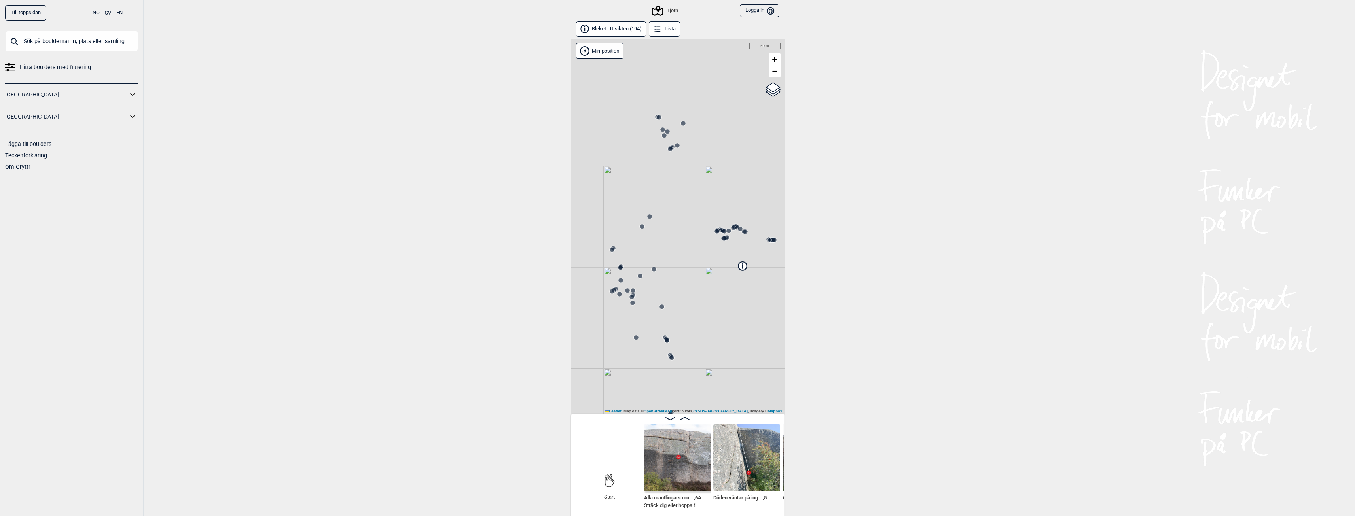
click at [677, 314] on div "Tjörn" at bounding box center [678, 226] width 214 height 375
drag, startPoint x: 711, startPoint y: 333, endPoint x: 727, endPoint y: 242, distance: 92.0
click at [725, 365] on div "Tjörn" at bounding box center [678, 226] width 214 height 375
click at [739, 167] on icon at bounding box center [736, 167] width 9 height 9
drag, startPoint x: 739, startPoint y: 325, endPoint x: 679, endPoint y: 127, distance: 207.1
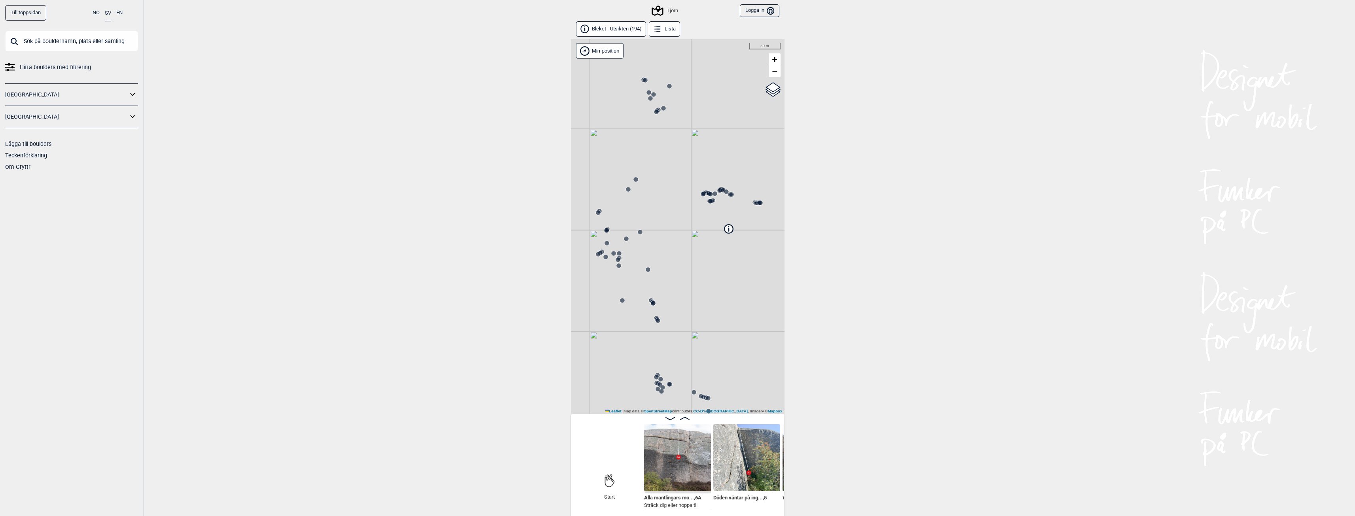
click at [679, 127] on div "Tjörn" at bounding box center [678, 226] width 214 height 375
drag, startPoint x: 742, startPoint y: 186, endPoint x: 665, endPoint y: 223, distance: 85.5
click at [665, 223] on div "Tjörn" at bounding box center [678, 226] width 214 height 375
click at [731, 207] on circle at bounding box center [729, 208] width 5 height 5
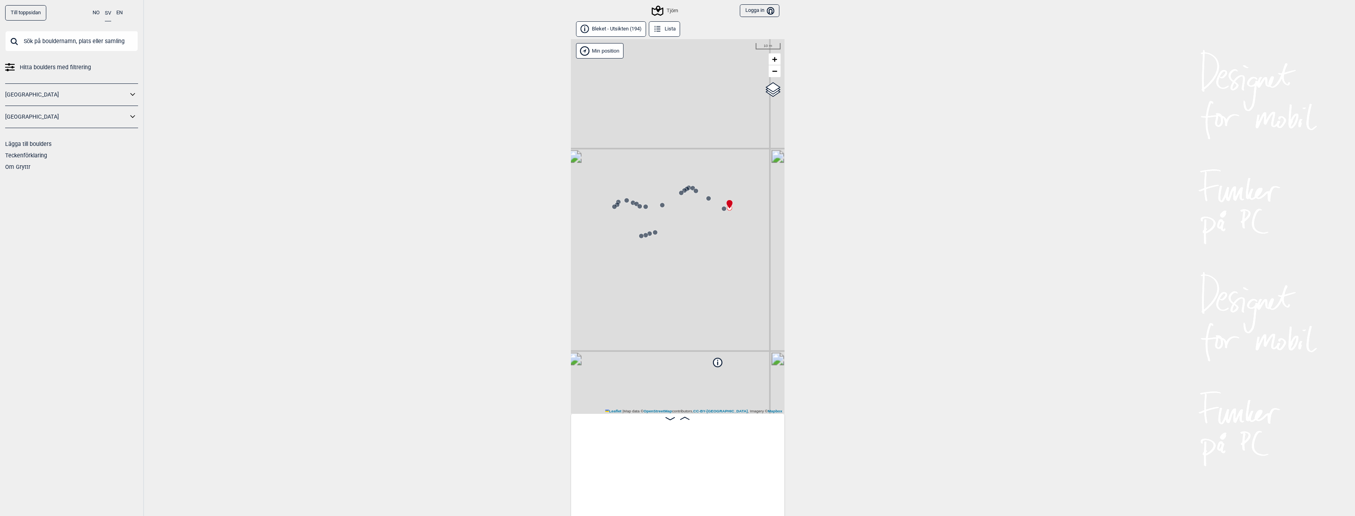
scroll to position [0, 7362]
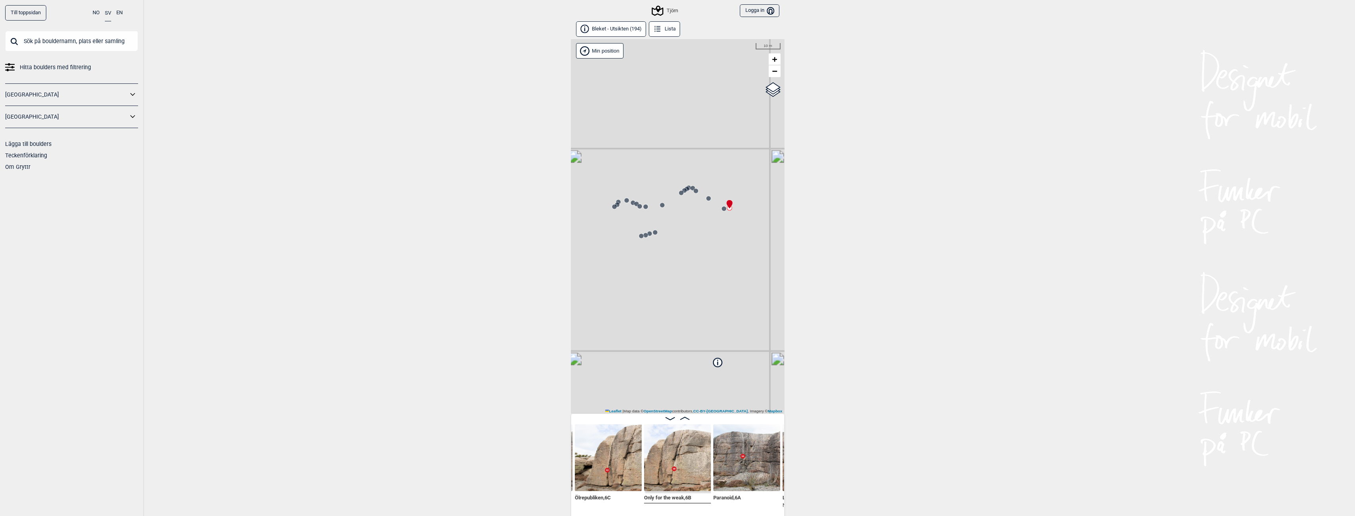
click at [698, 472] on img at bounding box center [677, 458] width 67 height 67
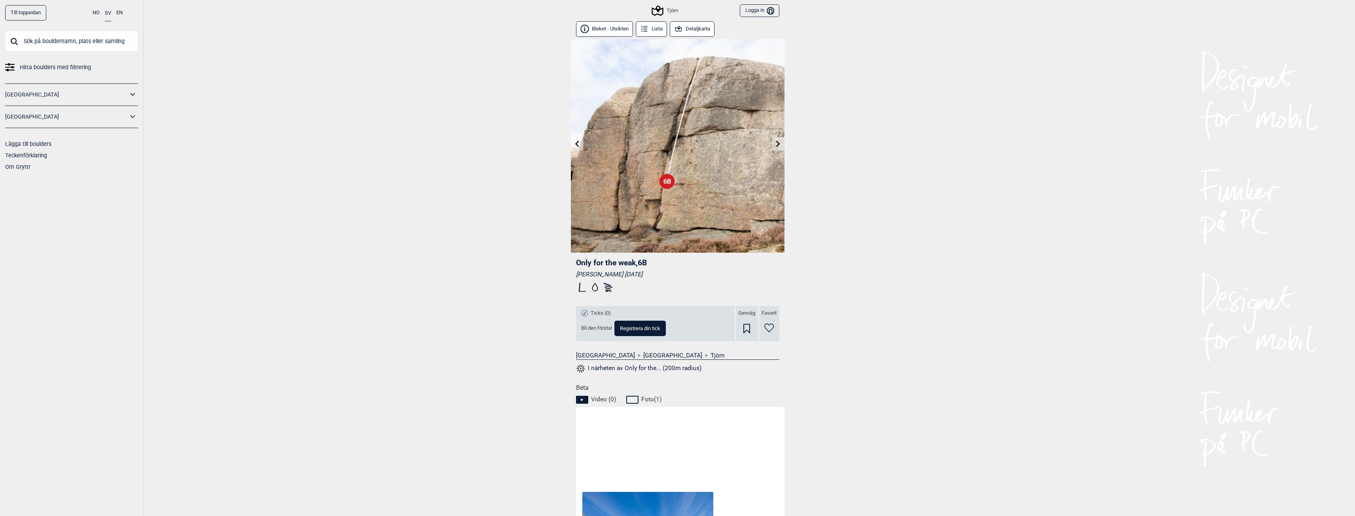
click at [778, 146] on icon at bounding box center [778, 143] width 4 height 6
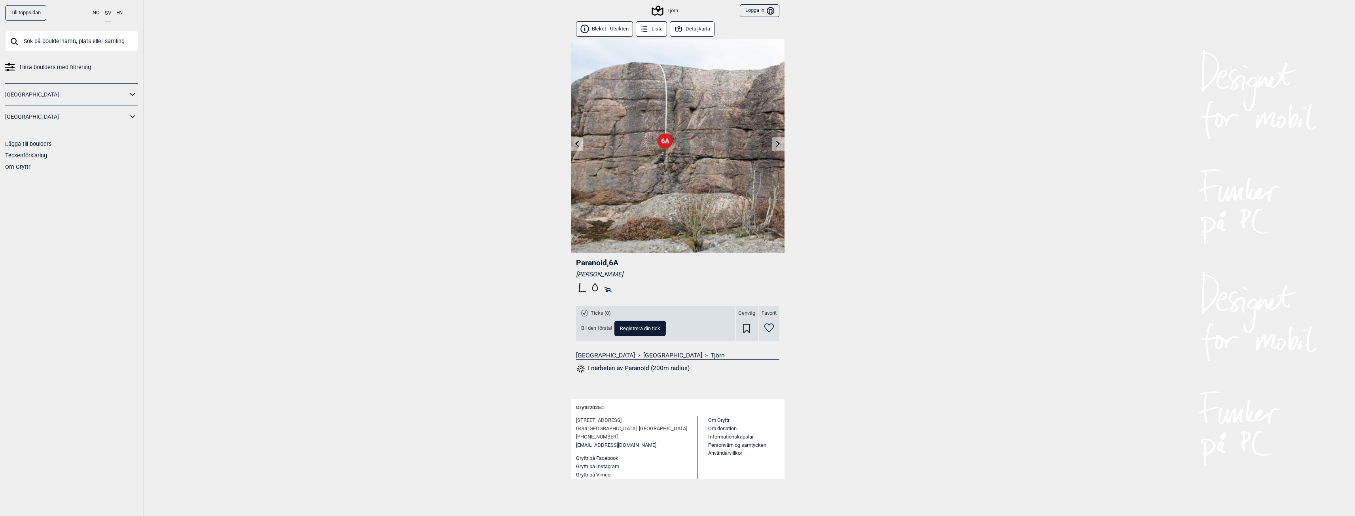
click at [778, 146] on icon at bounding box center [778, 143] width 4 height 6
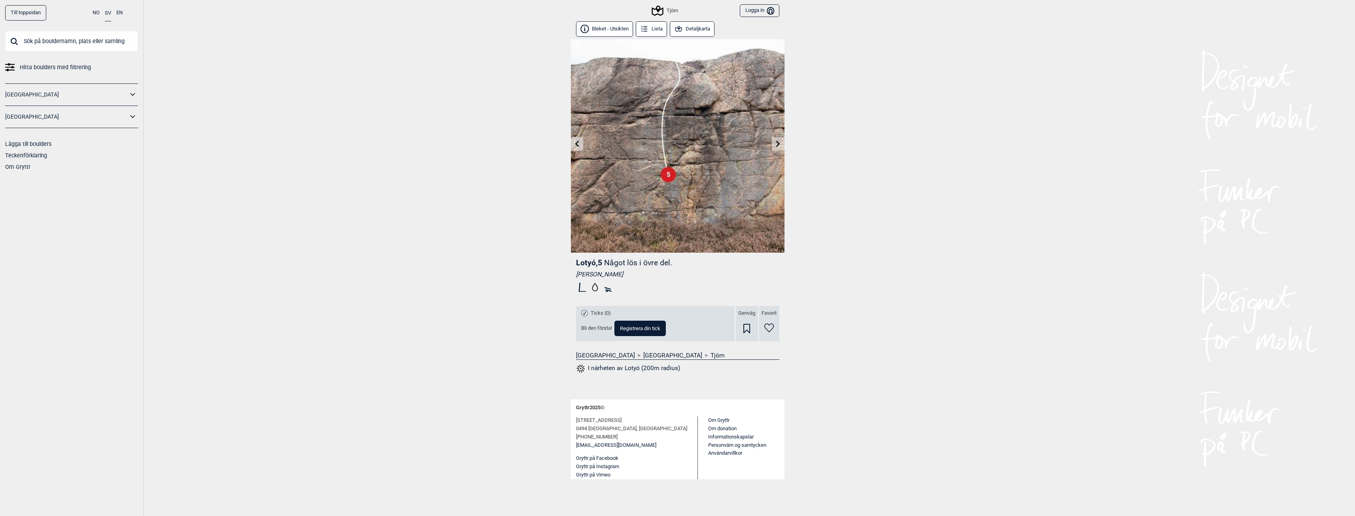
click at [778, 146] on icon at bounding box center [778, 143] width 4 height 6
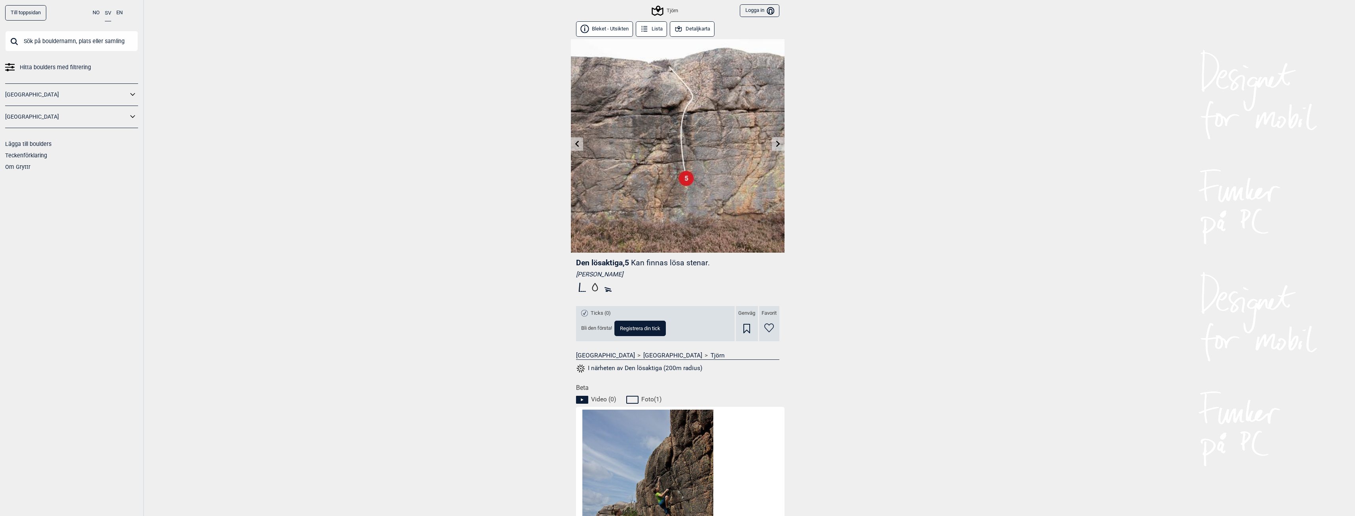
click at [778, 146] on icon at bounding box center [778, 143] width 4 height 6
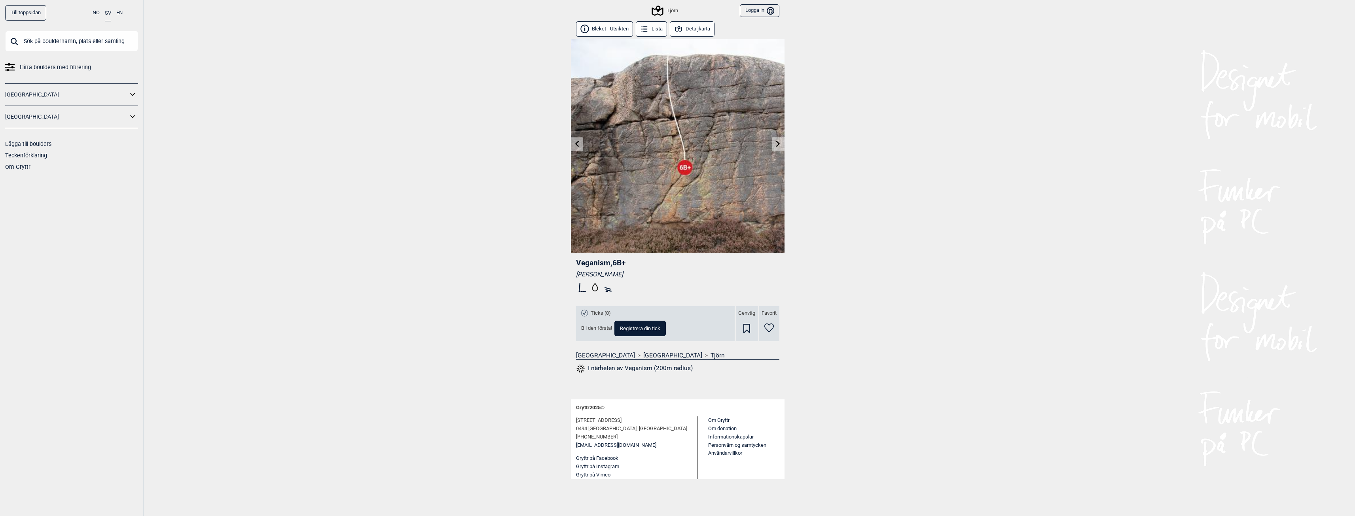
click at [778, 146] on icon at bounding box center [778, 143] width 4 height 6
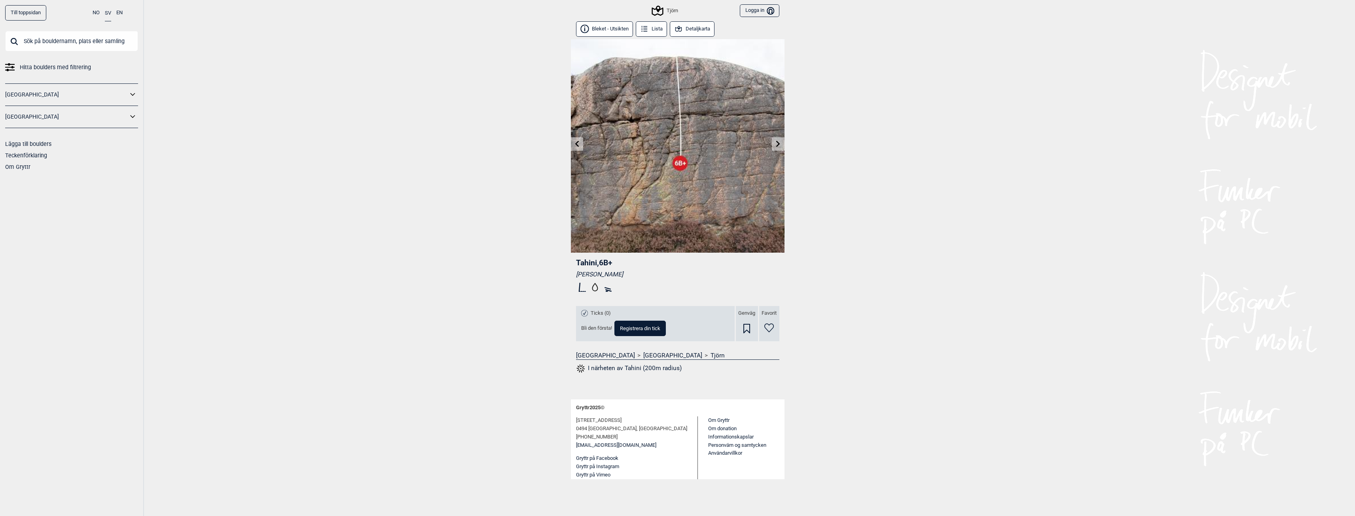
click at [671, 12] on div "Tjörn" at bounding box center [665, 10] width 25 height 9
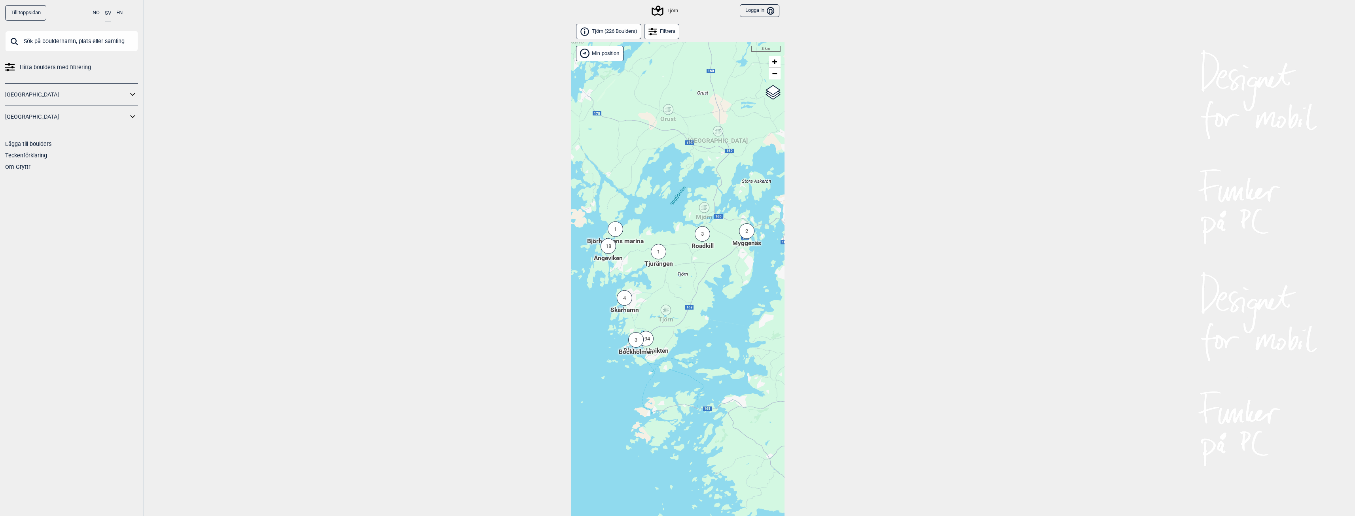
click at [702, 235] on div "3" at bounding box center [702, 233] width 15 height 15
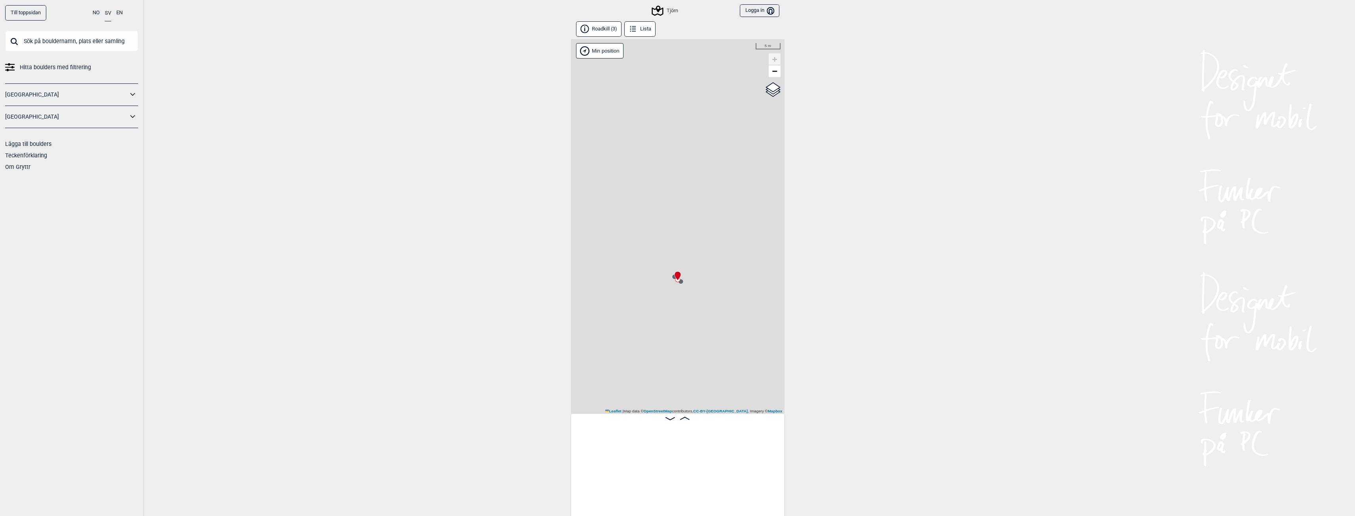
scroll to position [0, 62]
click at [664, 11] on icon at bounding box center [657, 10] width 15 height 15
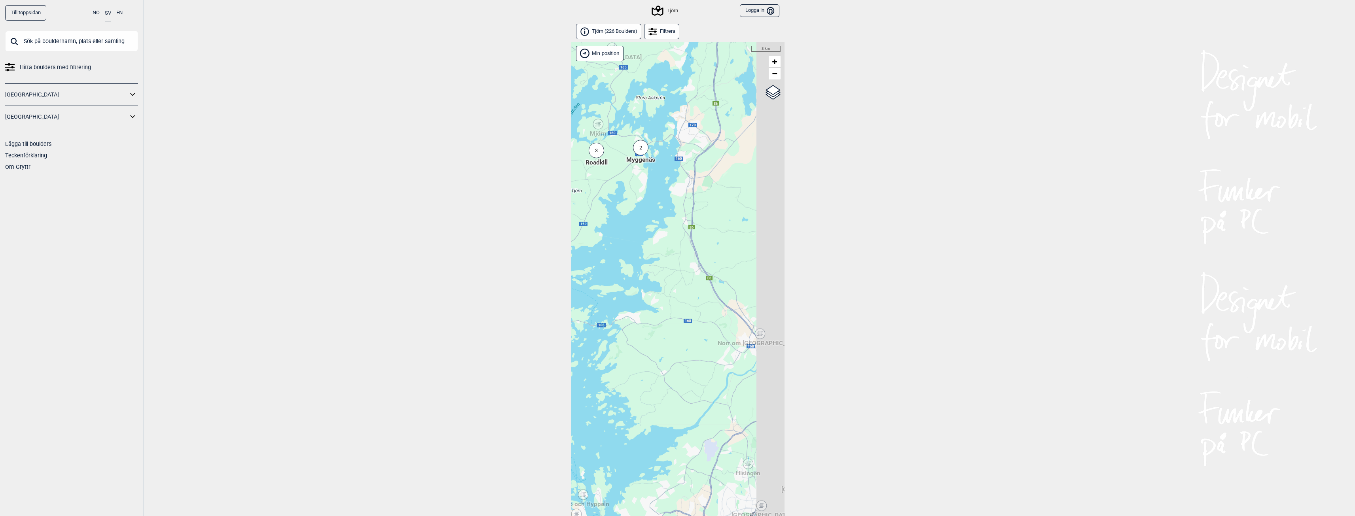
drag, startPoint x: 728, startPoint y: 338, endPoint x: 622, endPoint y: 254, distance: 135.0
click at [622, 254] on div "Hallingdal Stange [GEOGRAPHIC_DATA] syd [GEOGRAPHIC_DATA] og omegn [GEOGRAPHIC_…" at bounding box center [678, 289] width 214 height 495
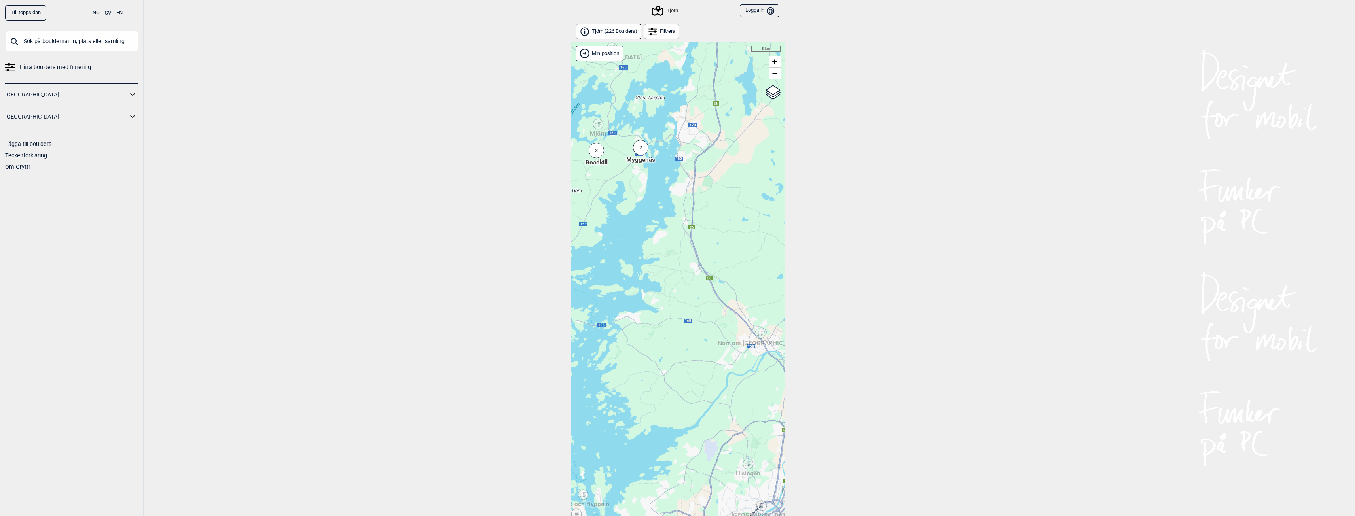
click at [758, 335] on div "Norr om [GEOGRAPHIC_DATA]" at bounding box center [760, 333] width 5 height 5
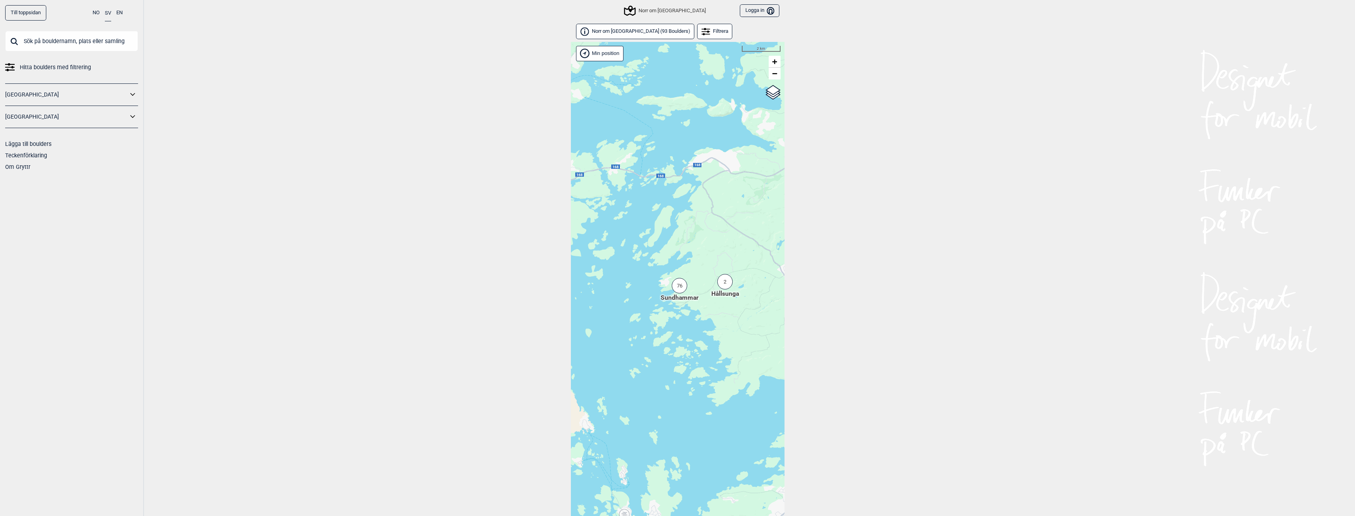
click at [679, 284] on div "76" at bounding box center [679, 285] width 15 height 15
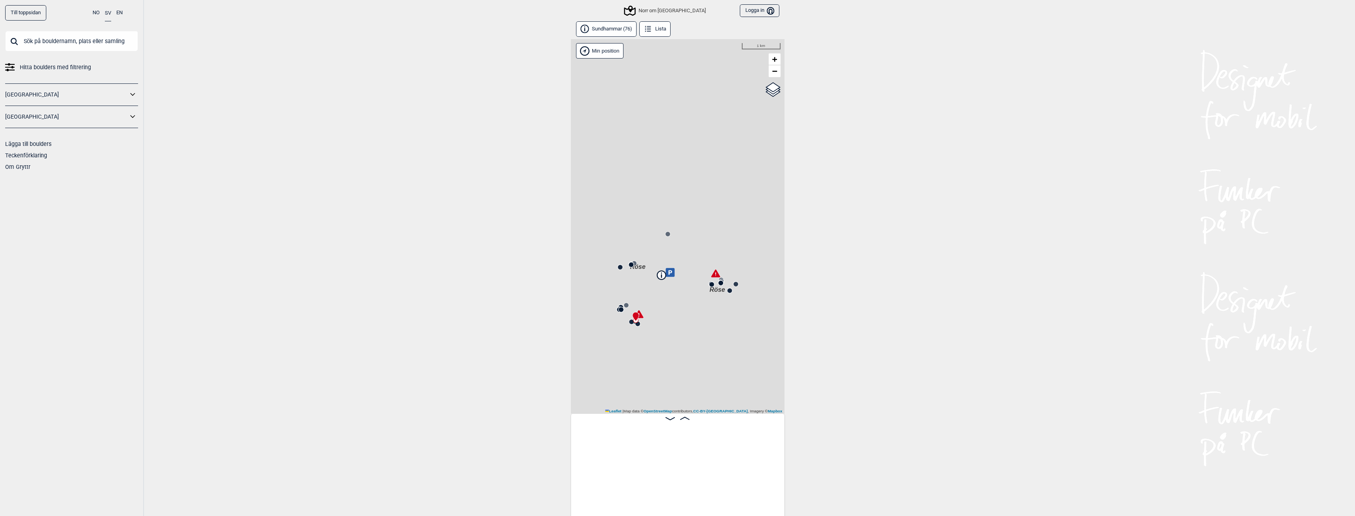
scroll to position [0, 62]
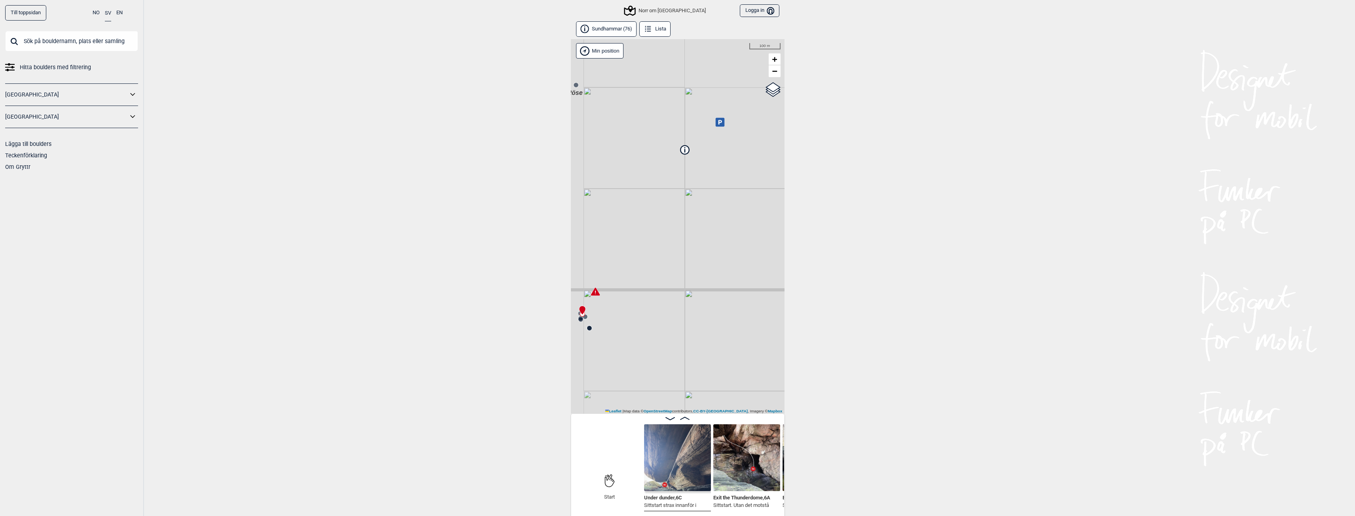
drag, startPoint x: 635, startPoint y: 341, endPoint x: 704, endPoint y: 279, distance: 93.3
click at [704, 279] on div "[PERSON_NAME] Norr om [GEOGRAPHIC_DATA]" at bounding box center [678, 226] width 214 height 375
click at [597, 293] on icon at bounding box center [595, 292] width 9 height 8
drag, startPoint x: 667, startPoint y: 212, endPoint x: 490, endPoint y: 263, distance: 184.7
click at [490, 263] on div "Till toppsidan NO SV EN Hitta boulders med filtrering [GEOGRAPHIC_DATA] [GEOGRA…" at bounding box center [677, 258] width 1355 height 516
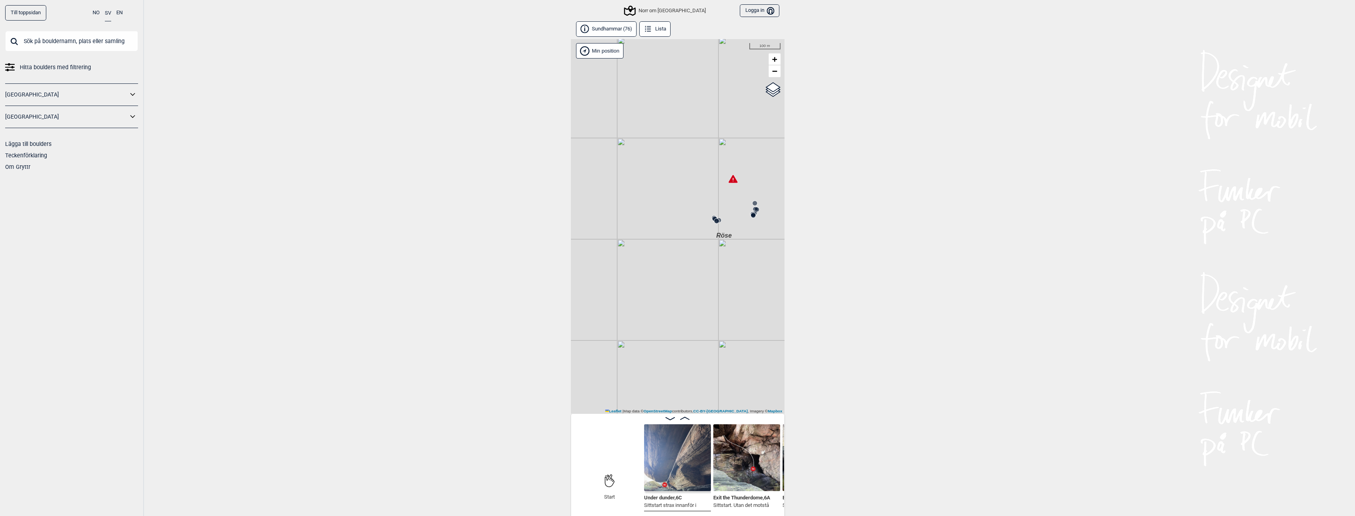
click at [733, 181] on icon at bounding box center [732, 179] width 9 height 8
drag, startPoint x: 730, startPoint y: 261, endPoint x: 667, endPoint y: 154, distance: 123.8
click at [669, 154] on div "[PERSON_NAME] Norr om [GEOGRAPHIC_DATA]" at bounding box center [678, 226] width 214 height 375
drag, startPoint x: 711, startPoint y: 216, endPoint x: 675, endPoint y: 224, distance: 37.2
click at [675, 224] on div "[PERSON_NAME] Norr om [GEOGRAPHIC_DATA]" at bounding box center [678, 226] width 214 height 375
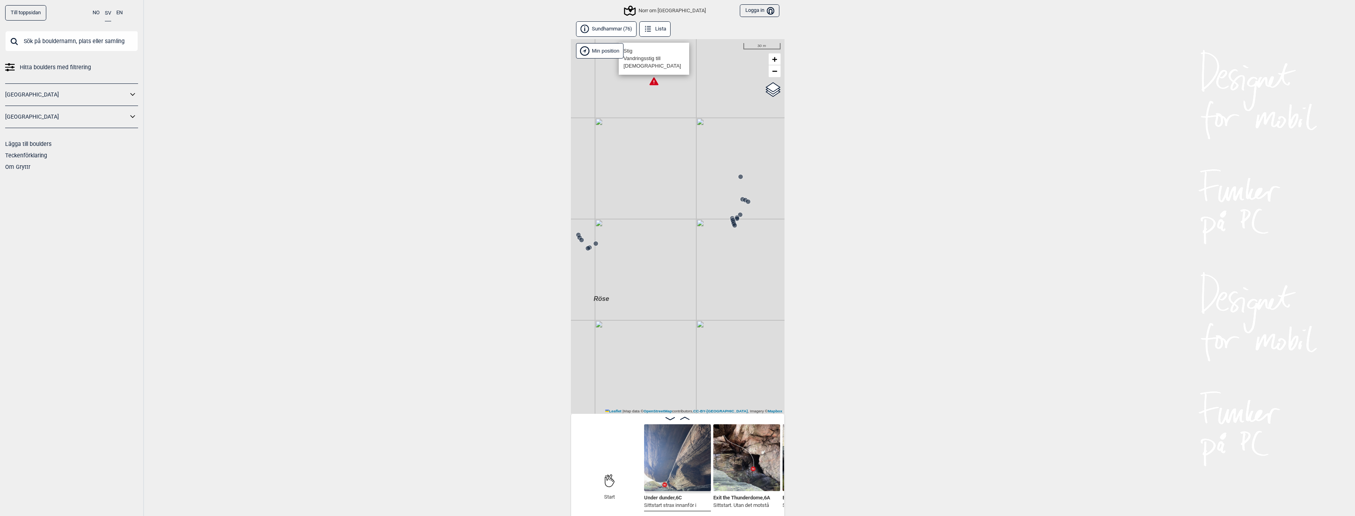
click at [734, 224] on circle at bounding box center [734, 225] width 5 height 5
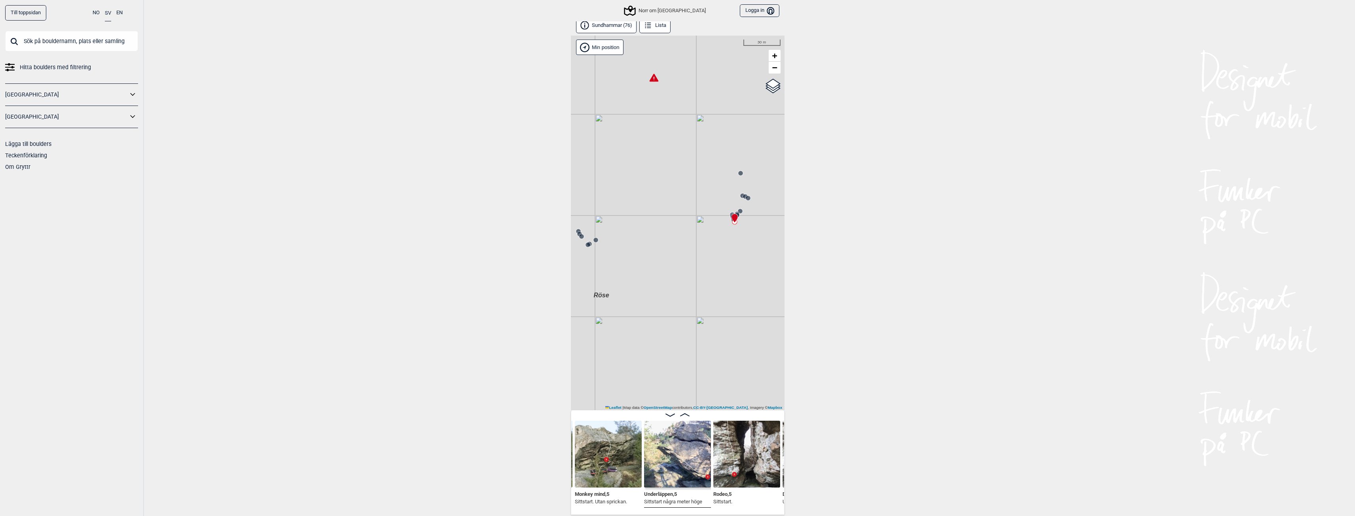
scroll to position [4, 0]
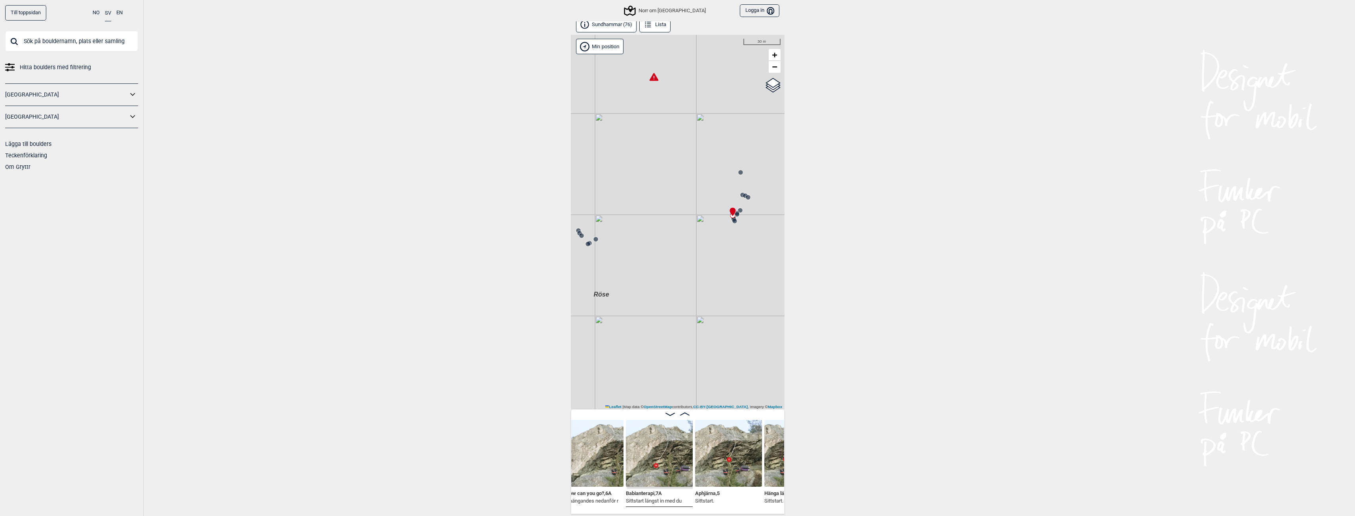
scroll to position [0, 4018]
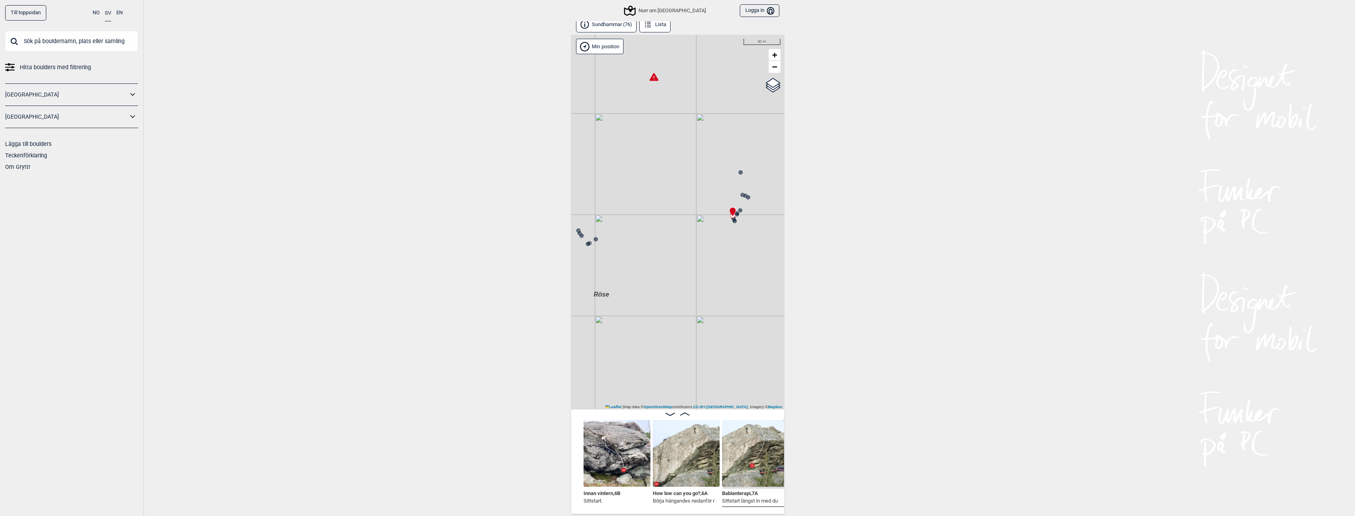
scroll to position [0, 3916]
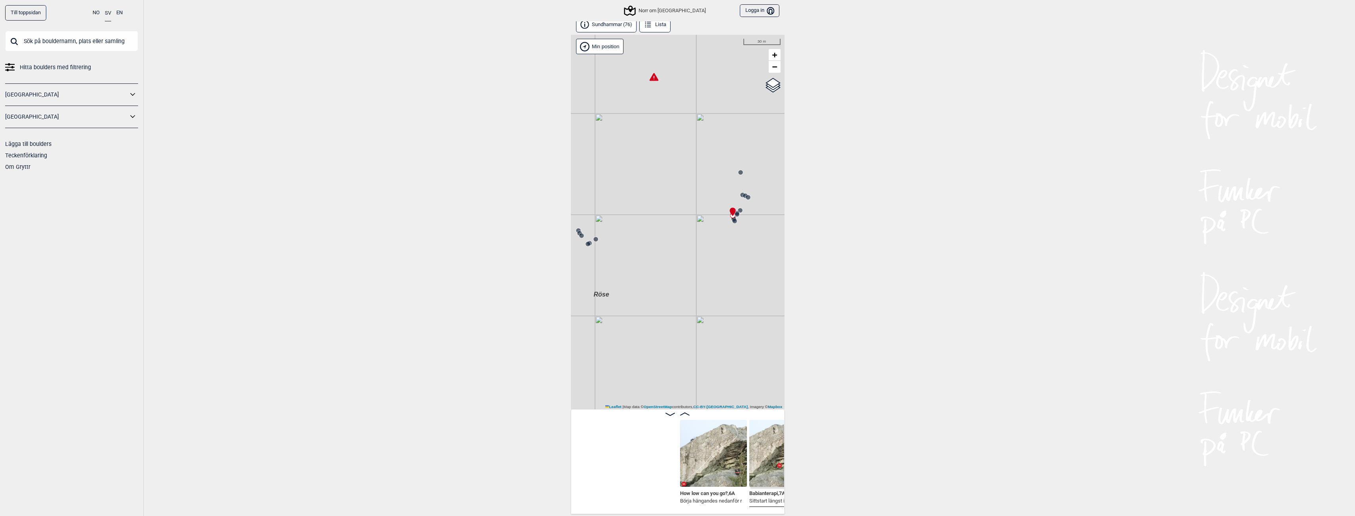
scroll to position [0, 4102]
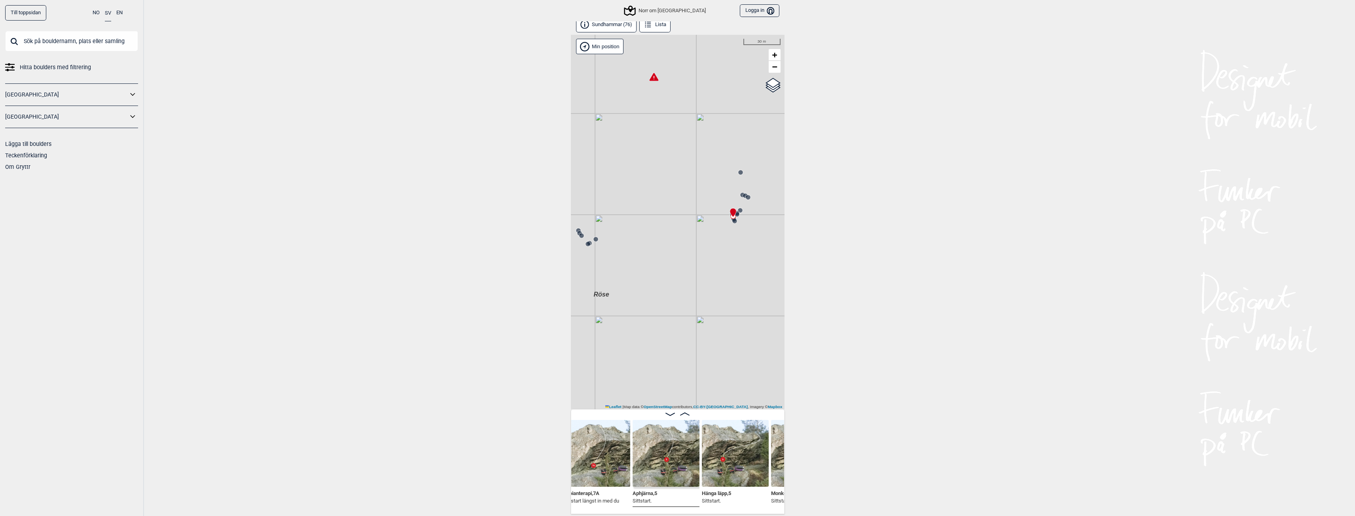
click at [683, 465] on img at bounding box center [666, 453] width 67 height 67
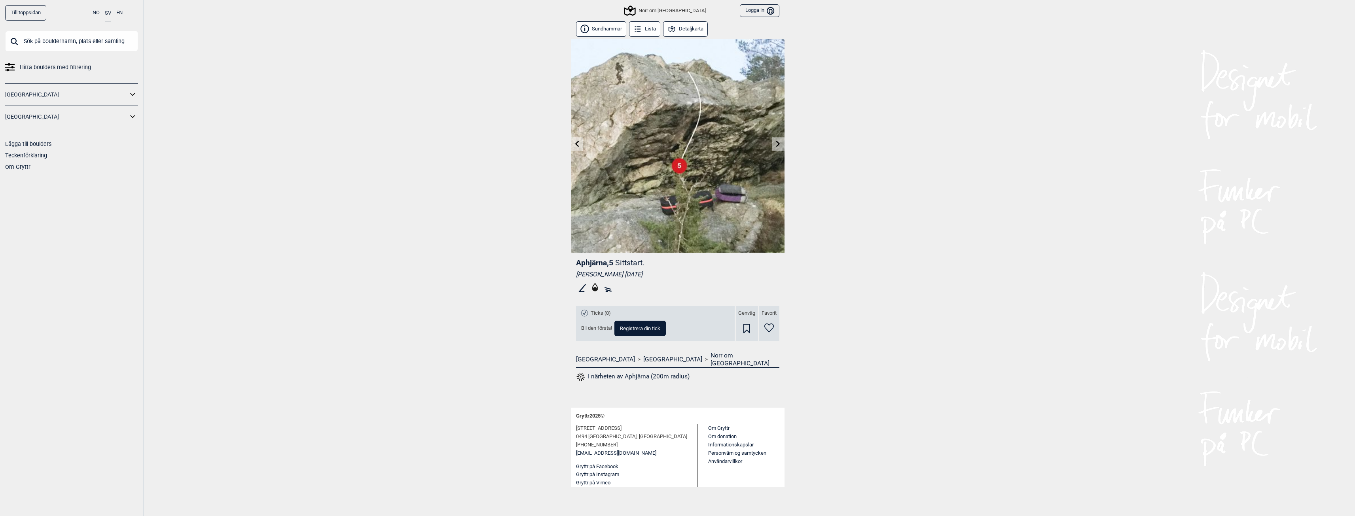
click at [39, 13] on link "Till toppsidan" at bounding box center [25, 12] width 41 height 15
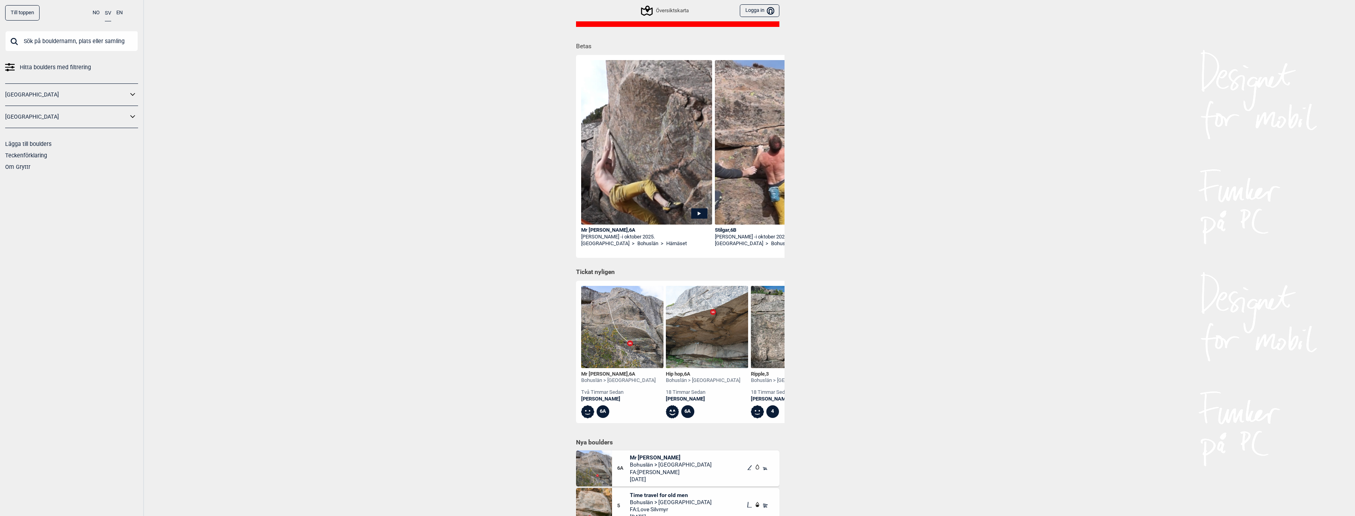
scroll to position [79, 0]
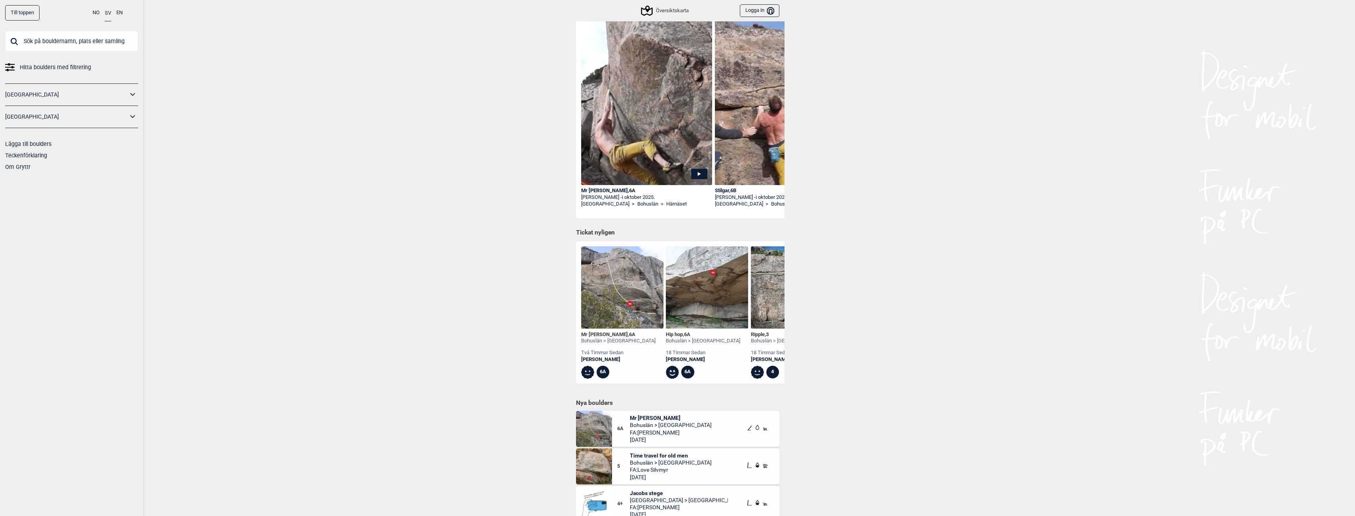
click at [641, 422] on span "Mr [PERSON_NAME]" at bounding box center [671, 418] width 82 height 7
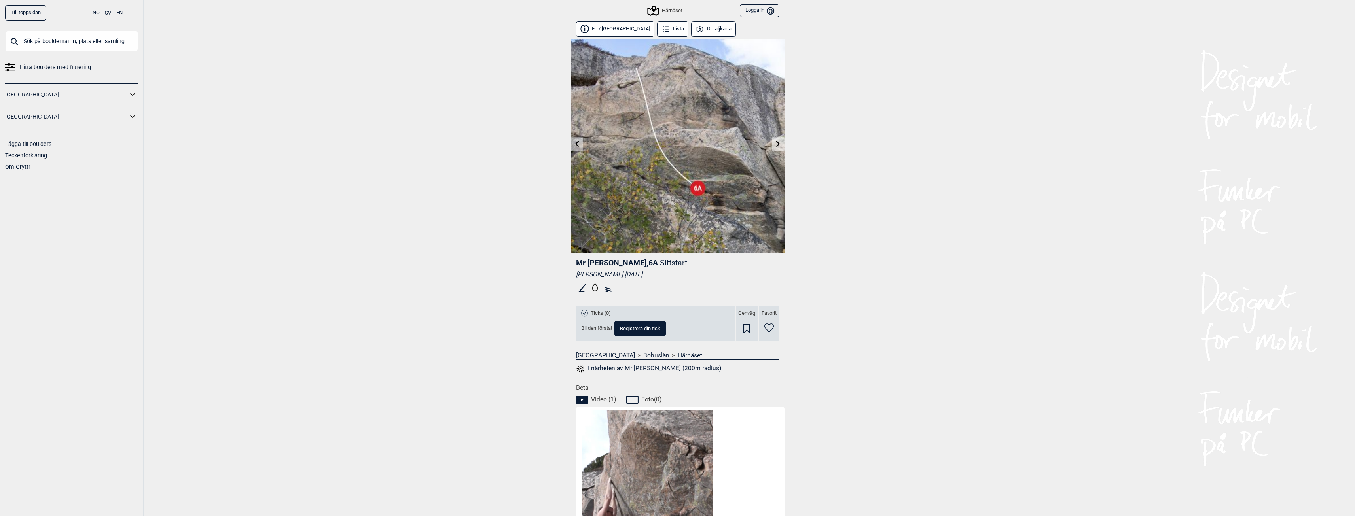
click at [25, 14] on link "Till toppsidan" at bounding box center [25, 12] width 41 height 15
